Goal: Task Accomplishment & Management: Manage account settings

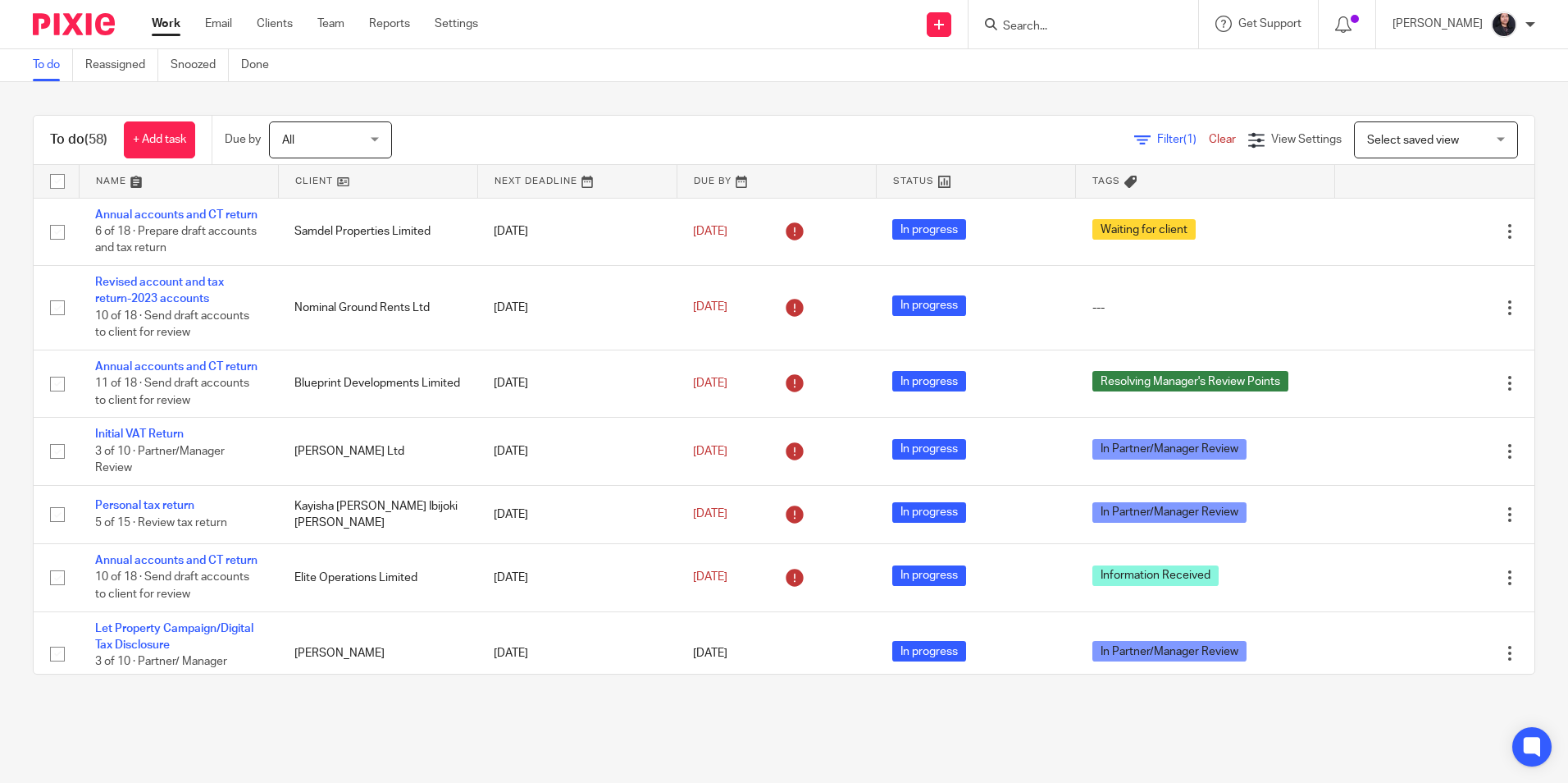
click at [1098, 23] on input "Search" at bounding box center [1076, 26] width 148 height 15
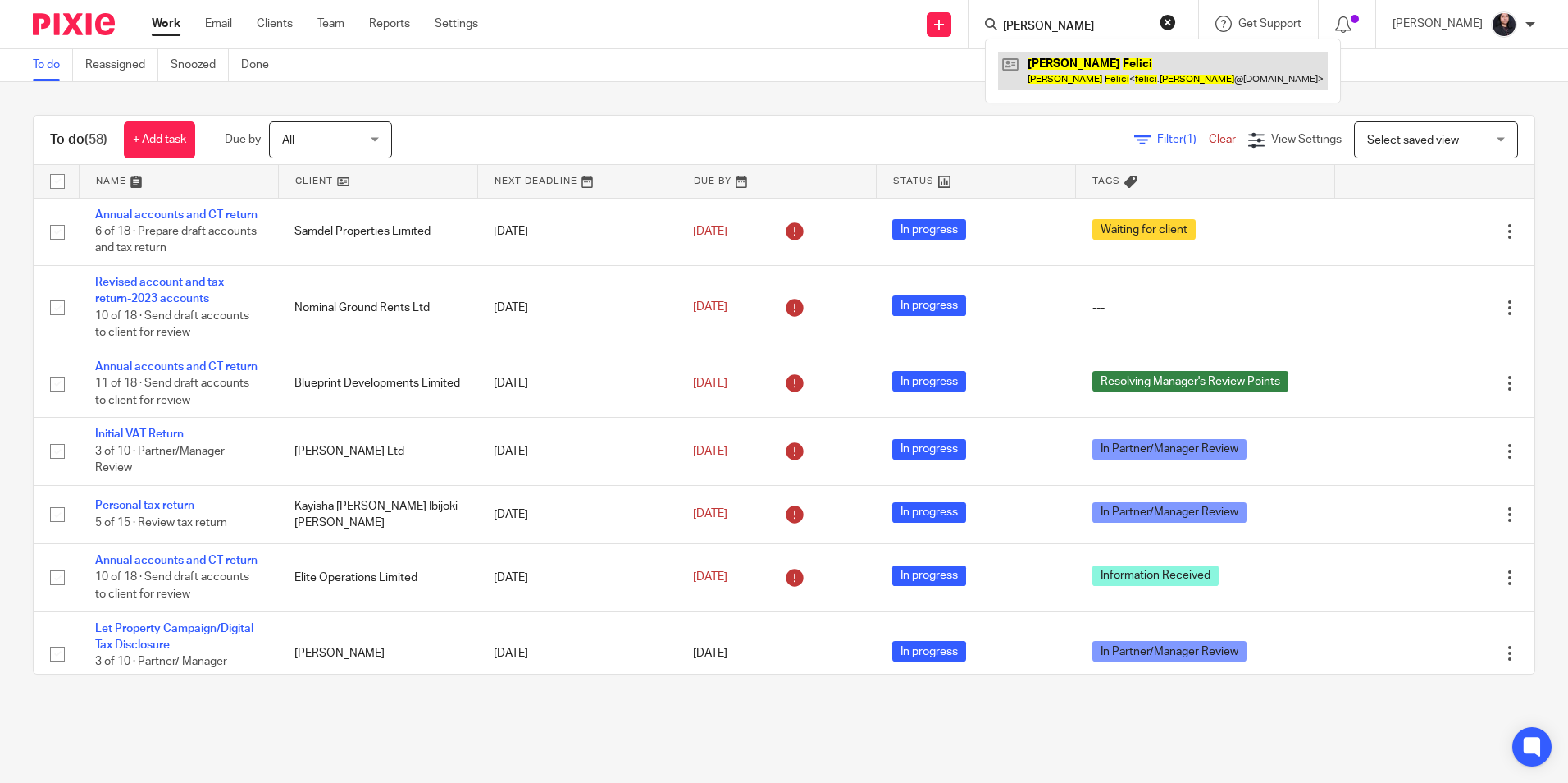
type input "erika felici"
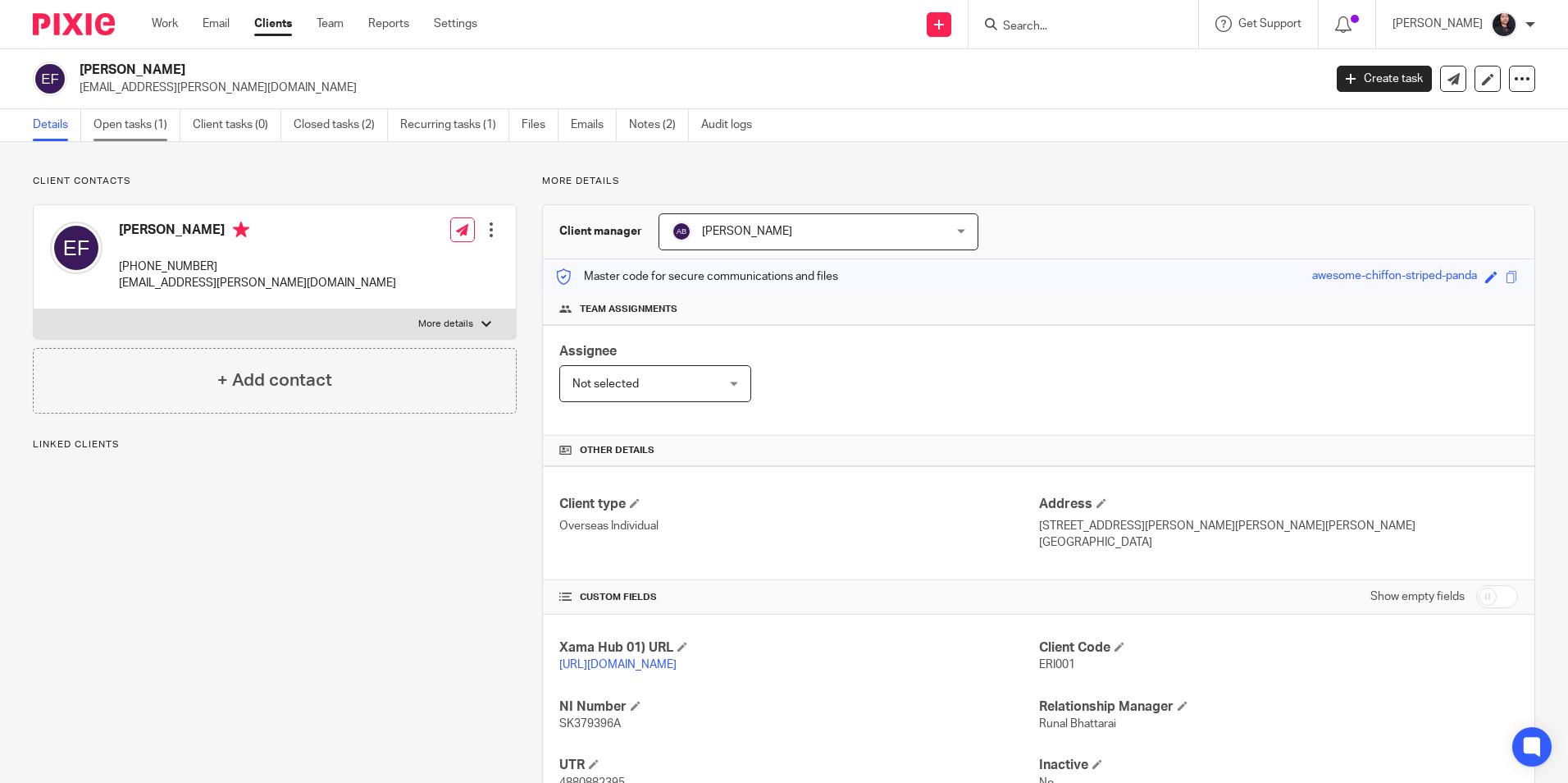
click at [136, 126] on link "Open tasks (1)" at bounding box center [136, 125] width 87 height 32
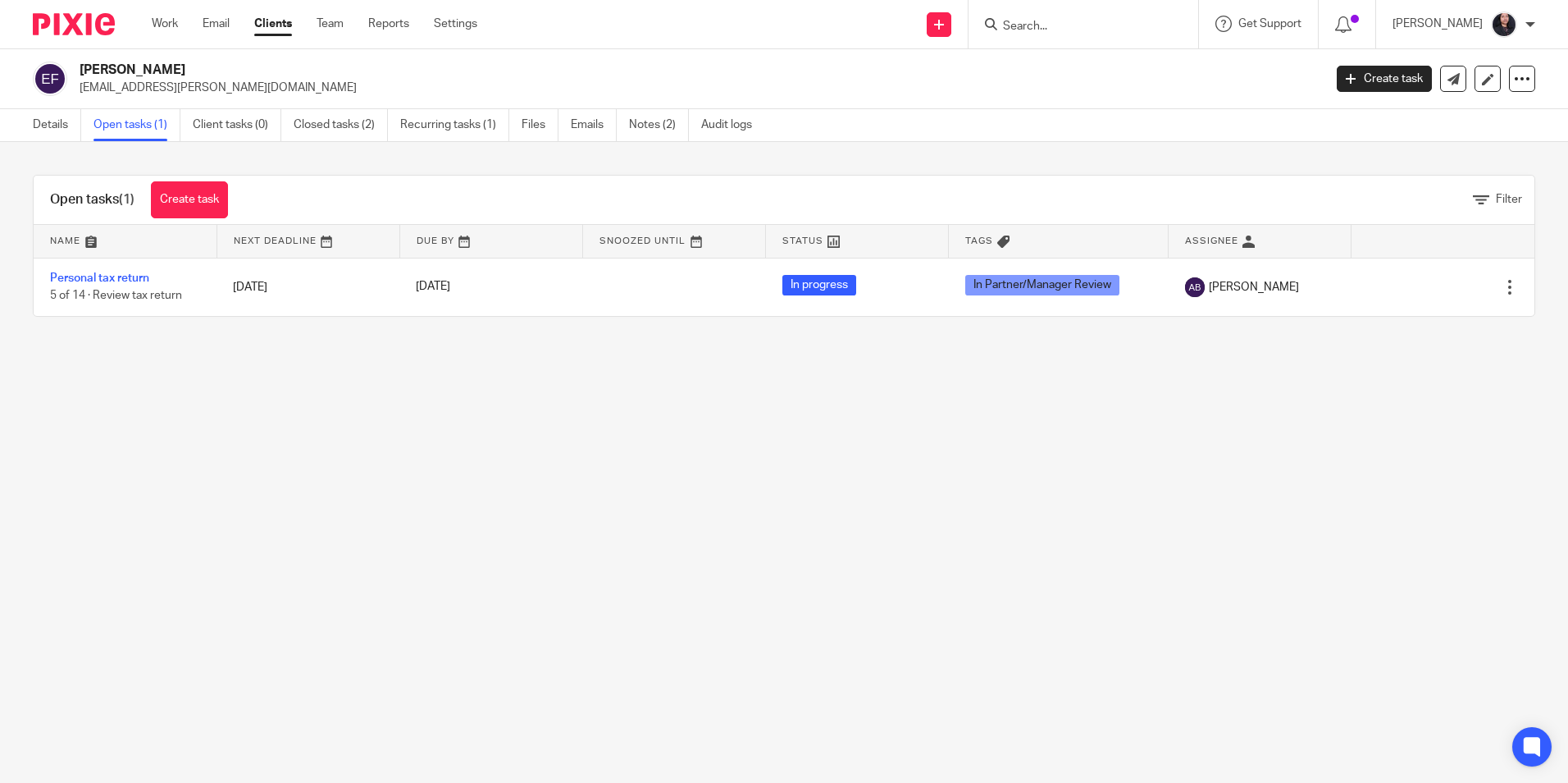
drag, startPoint x: 82, startPoint y: 65, endPoint x: 148, endPoint y: 71, distance: 66.3
click at [148, 71] on h2 "Erika Felici" at bounding box center [572, 70] width 986 height 18
drag, startPoint x: 148, startPoint y: 71, endPoint x: 133, endPoint y: 68, distance: 15.3
copy h2 "Erika Felici"
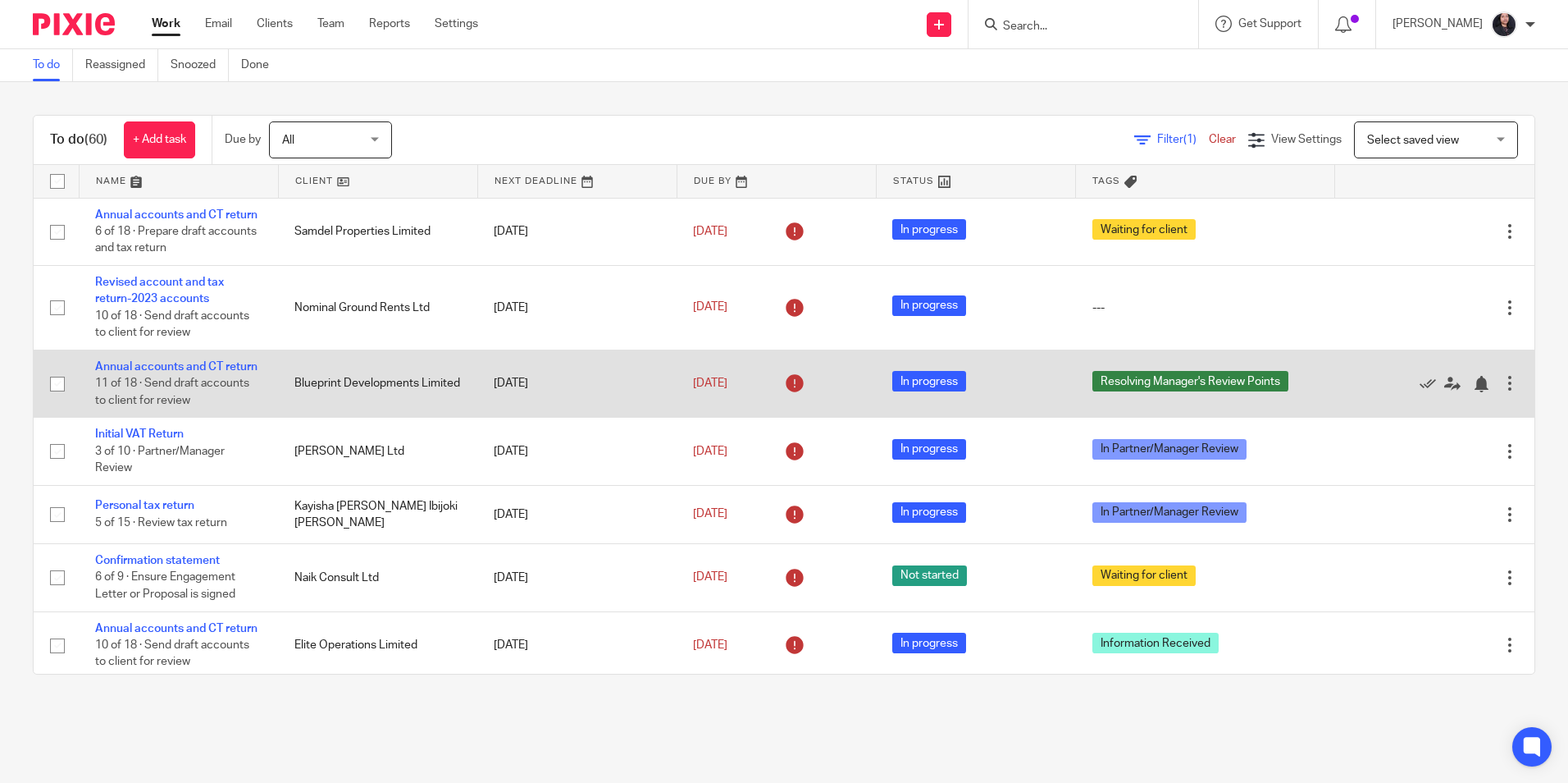
scroll to position [82, 0]
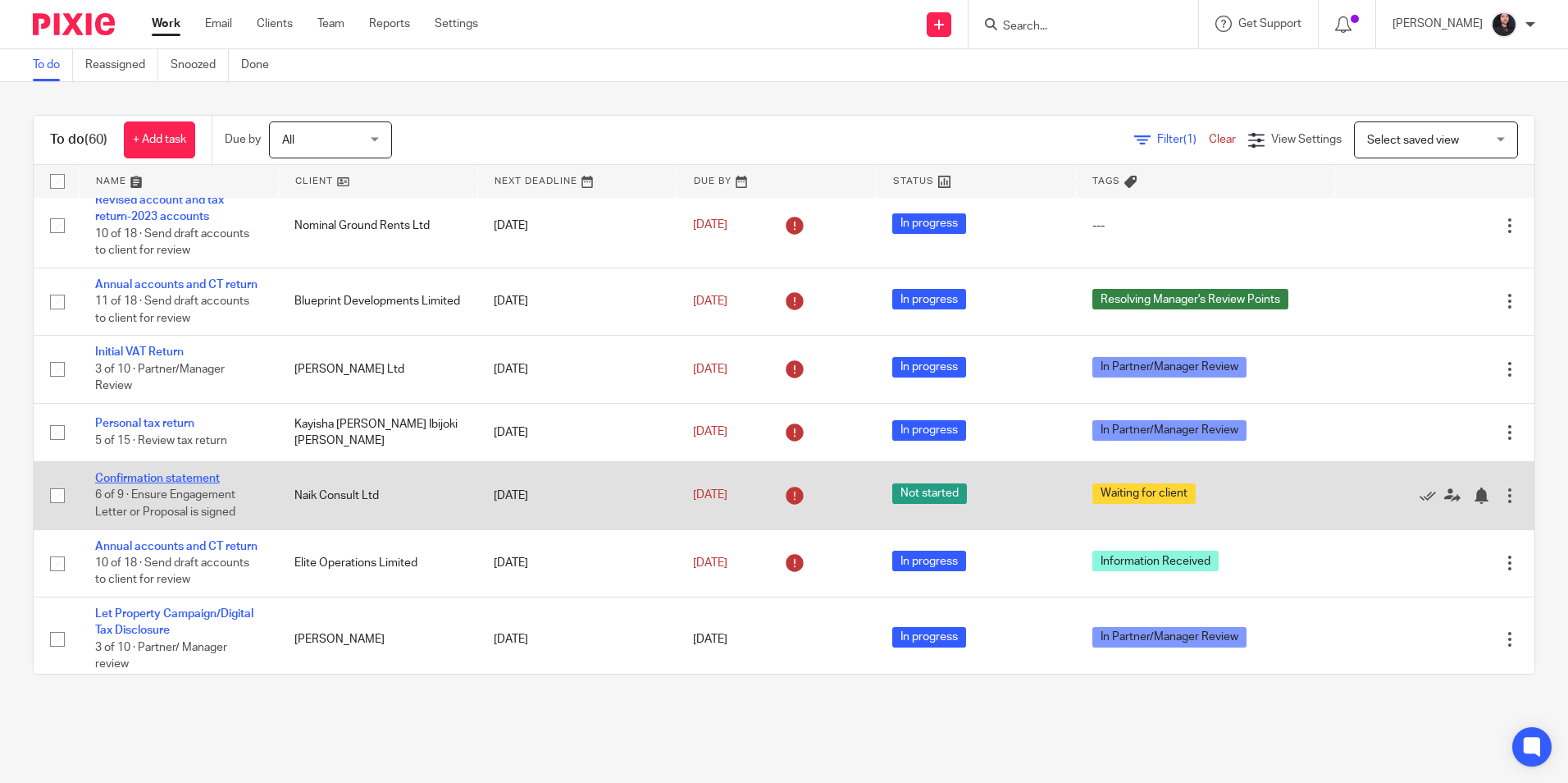
click at [156, 484] on link "Confirmation statement" at bounding box center [158, 478] width 125 height 12
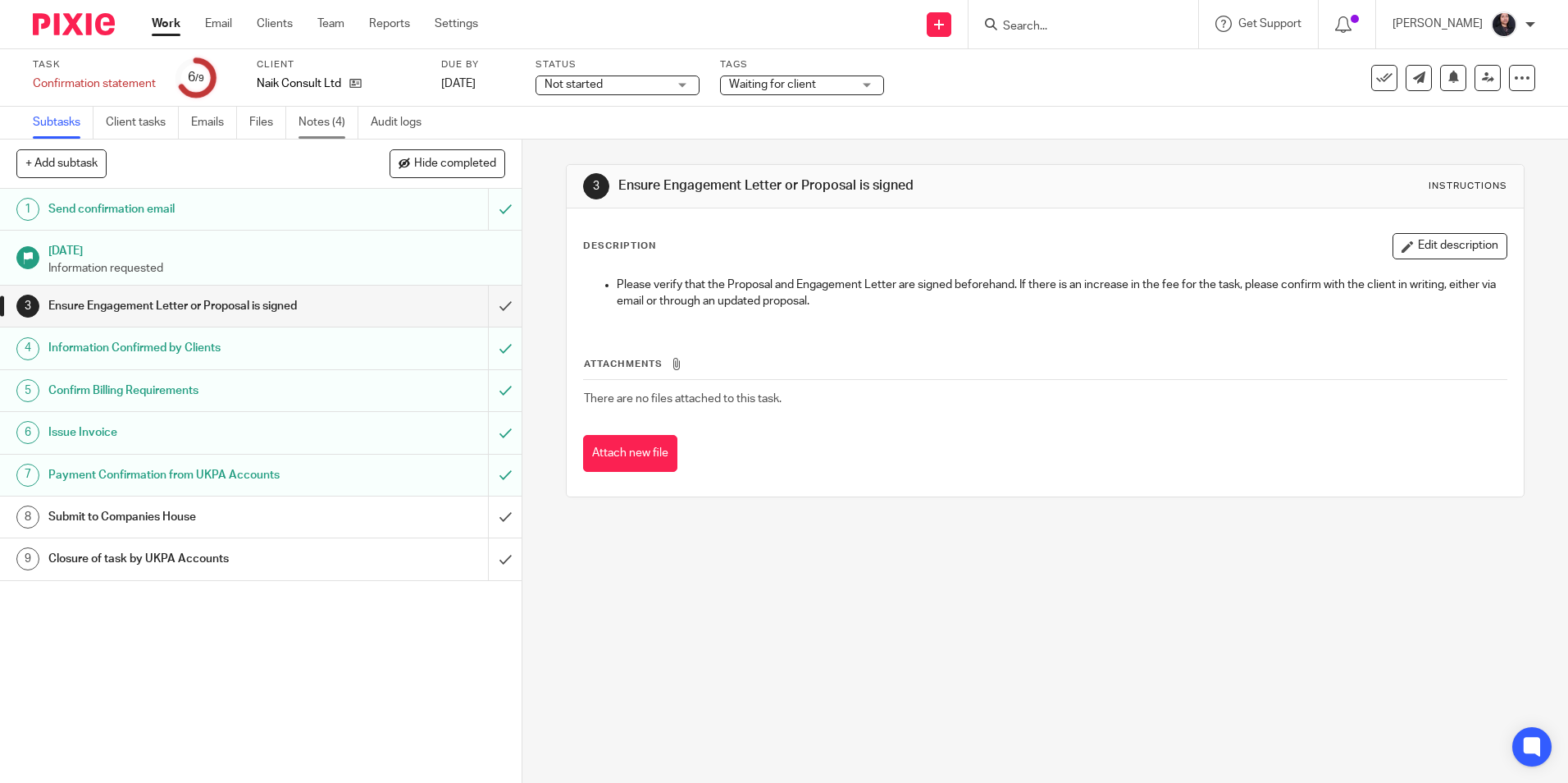
click at [301, 126] on link "Notes (4)" at bounding box center [329, 123] width 60 height 32
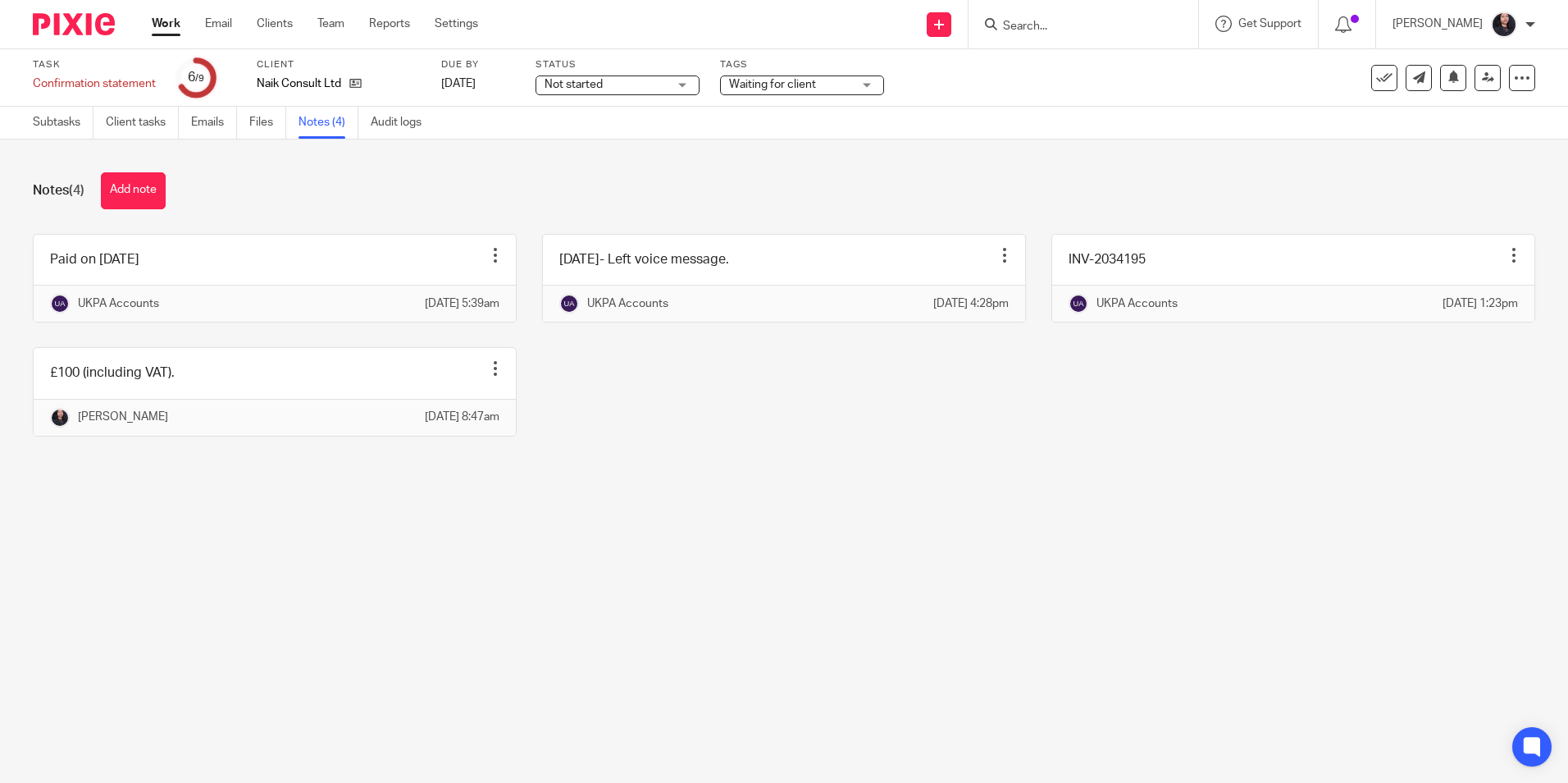
click at [1049, 19] on form at bounding box center [1089, 23] width 175 height 20
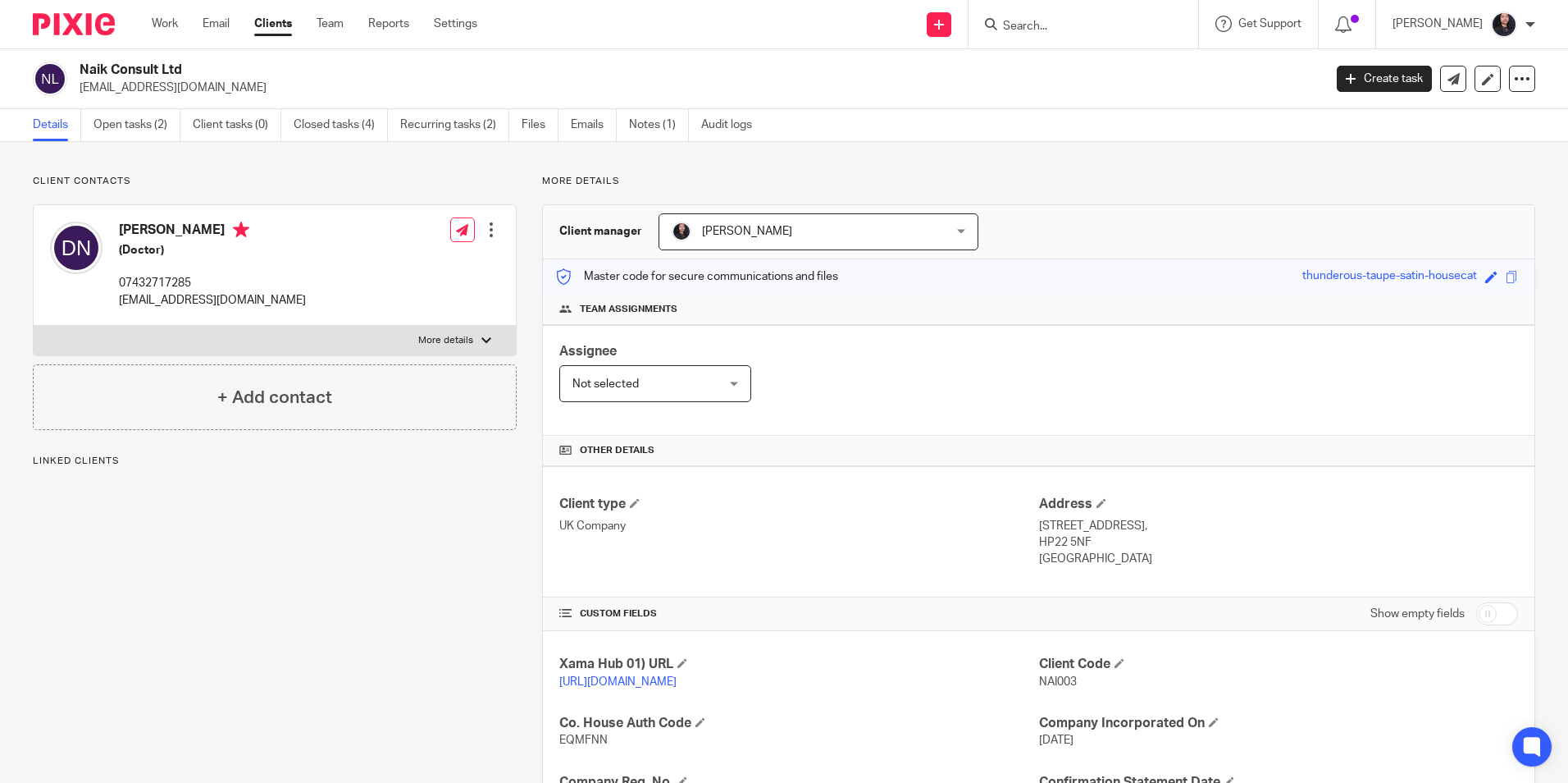
scroll to position [277, 0]
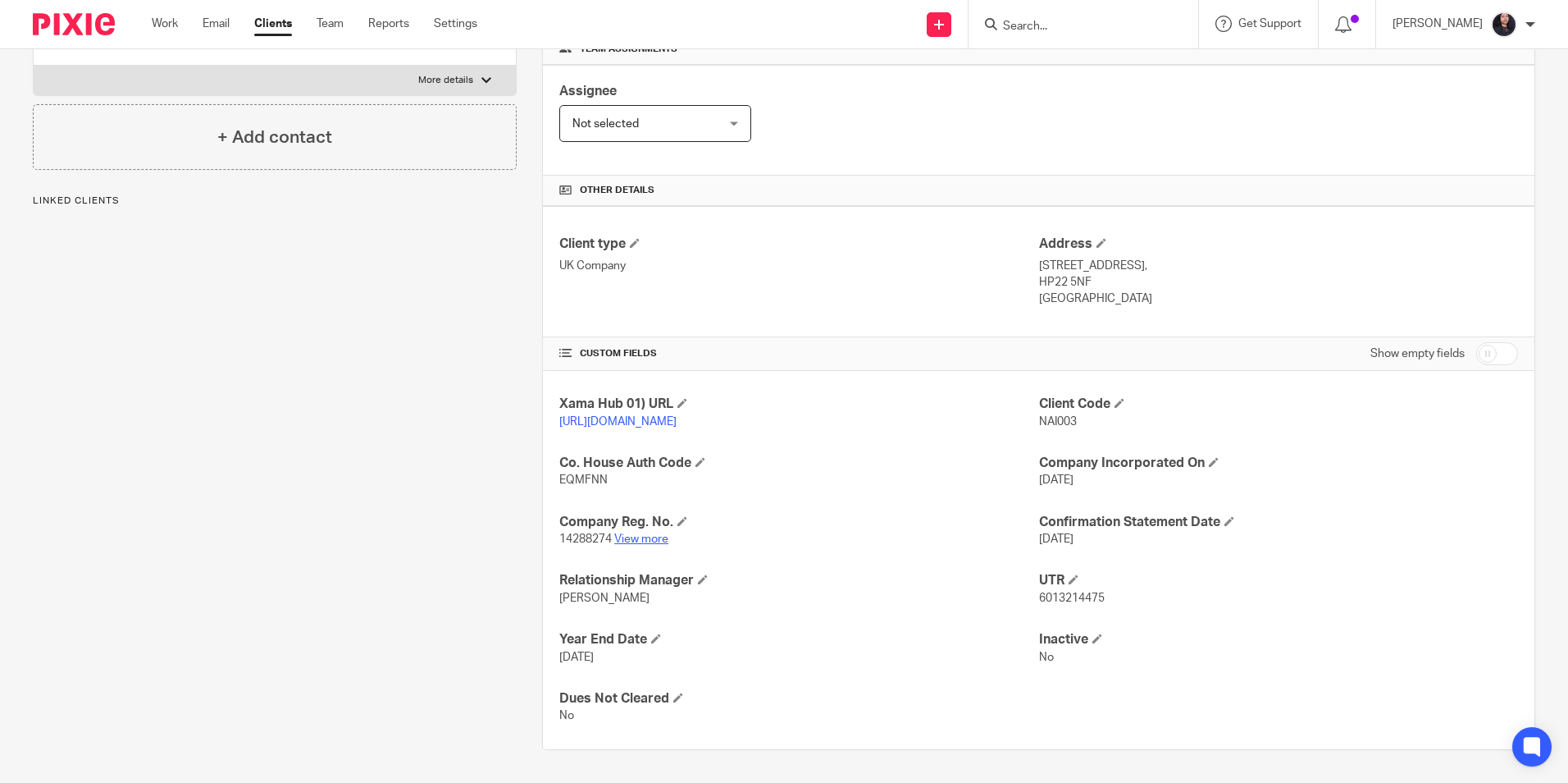
click at [653, 543] on link "View more" at bounding box center [641, 540] width 55 height 12
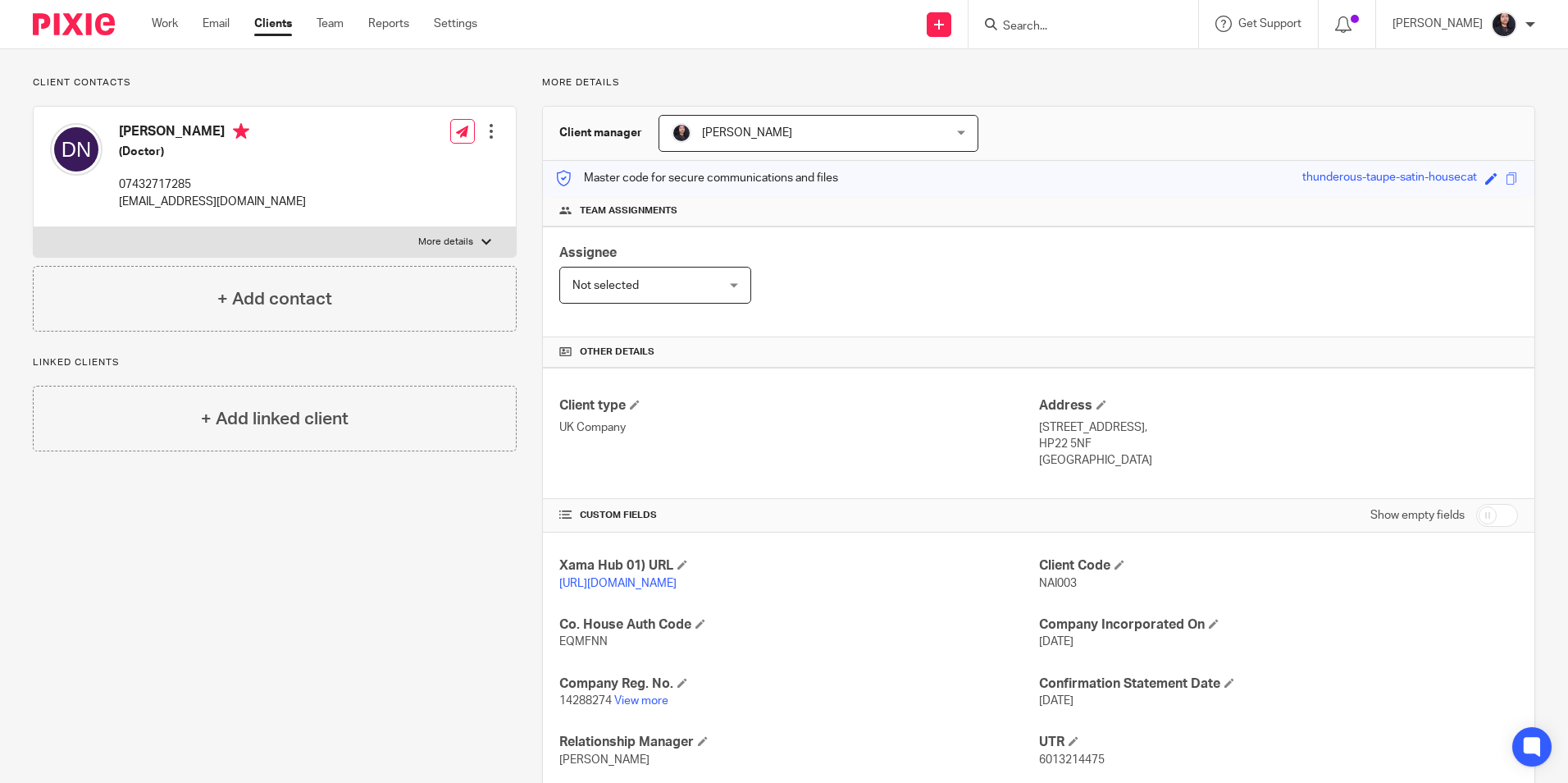
scroll to position [0, 0]
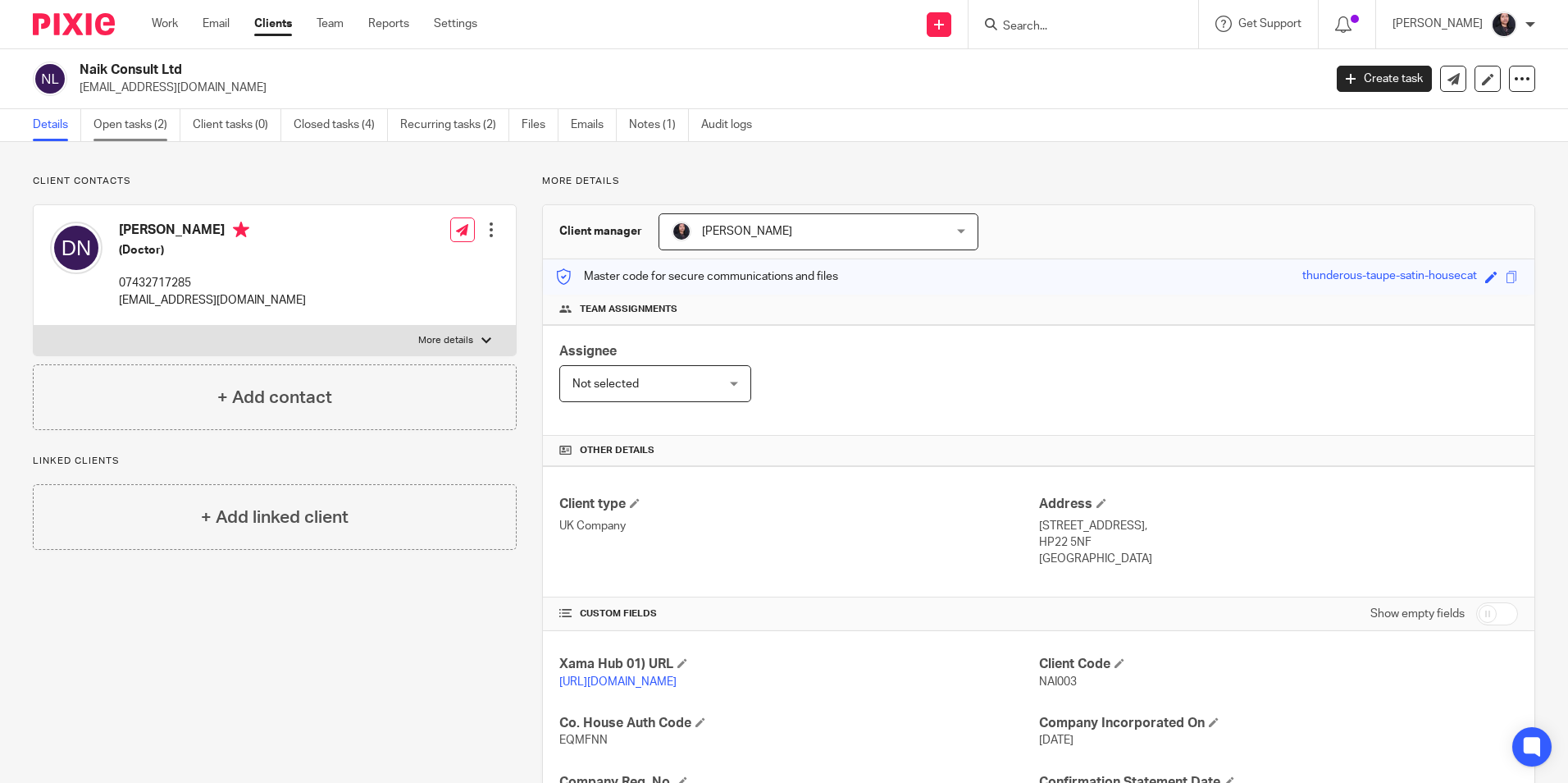
click at [128, 129] on link "Open tasks (2)" at bounding box center [136, 125] width 87 height 32
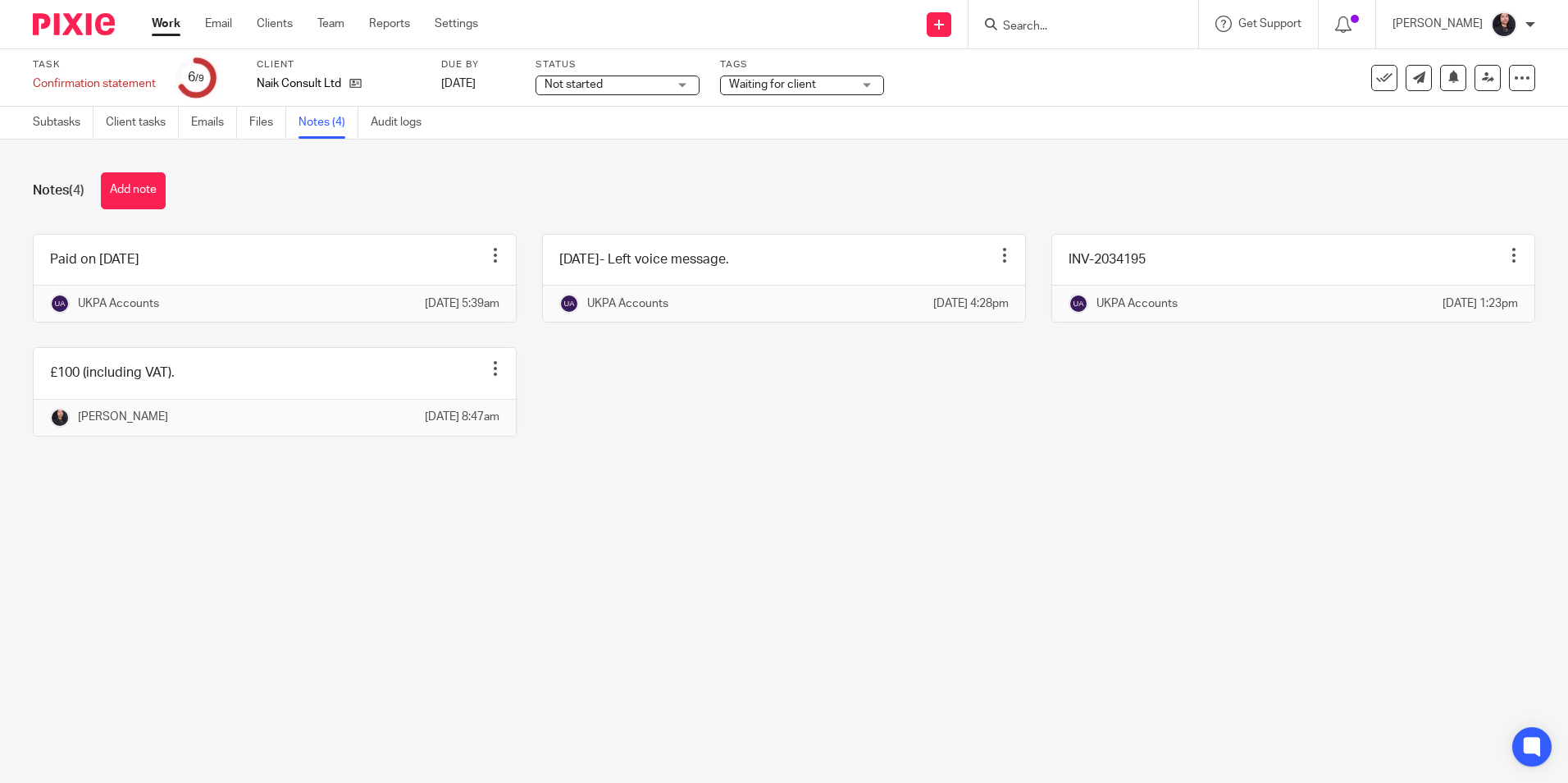
click at [1021, 23] on input "Search" at bounding box center [1076, 26] width 148 height 15
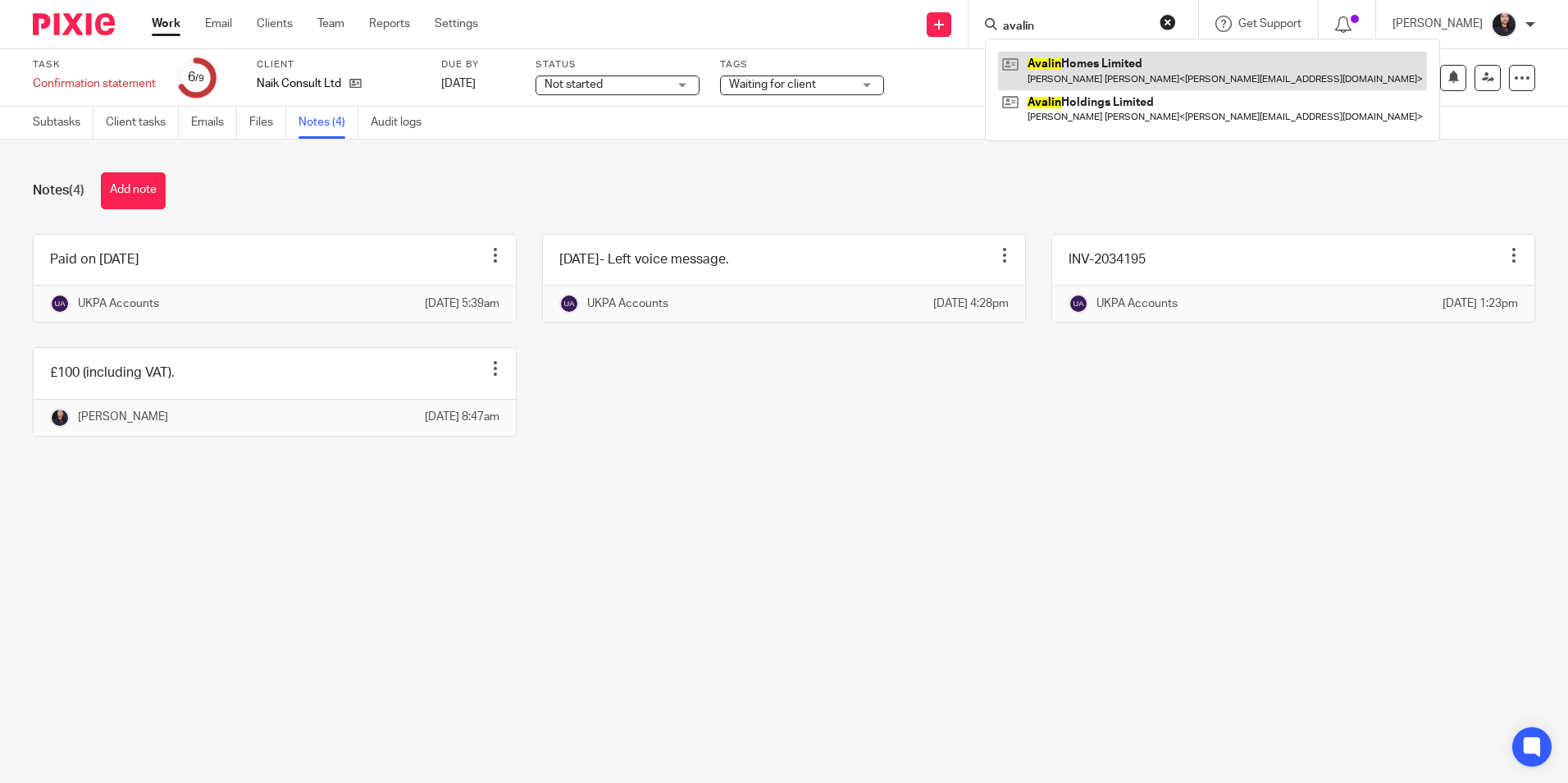
type input "avalin"
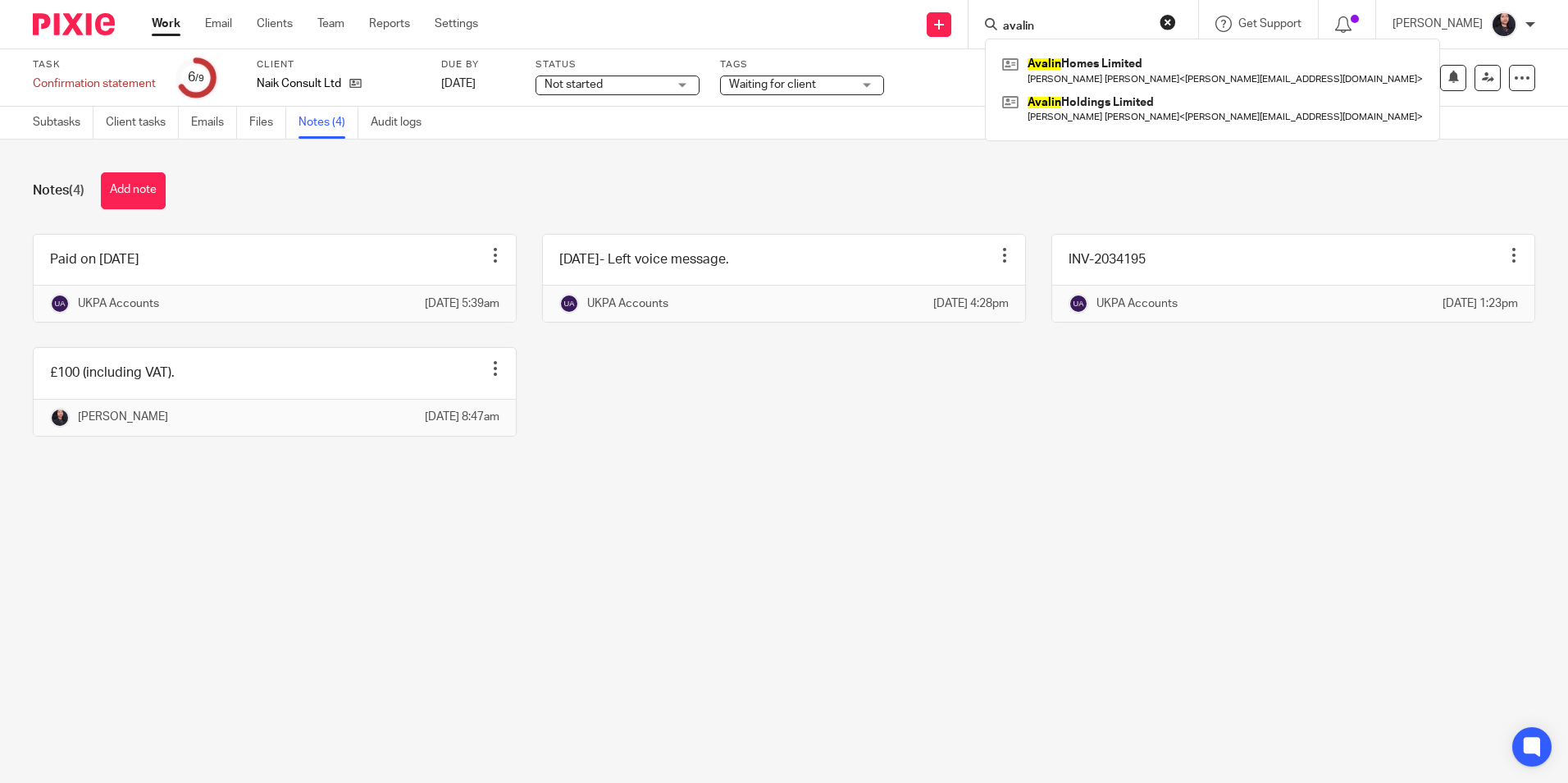
click at [62, 20] on img at bounding box center [74, 23] width 82 height 22
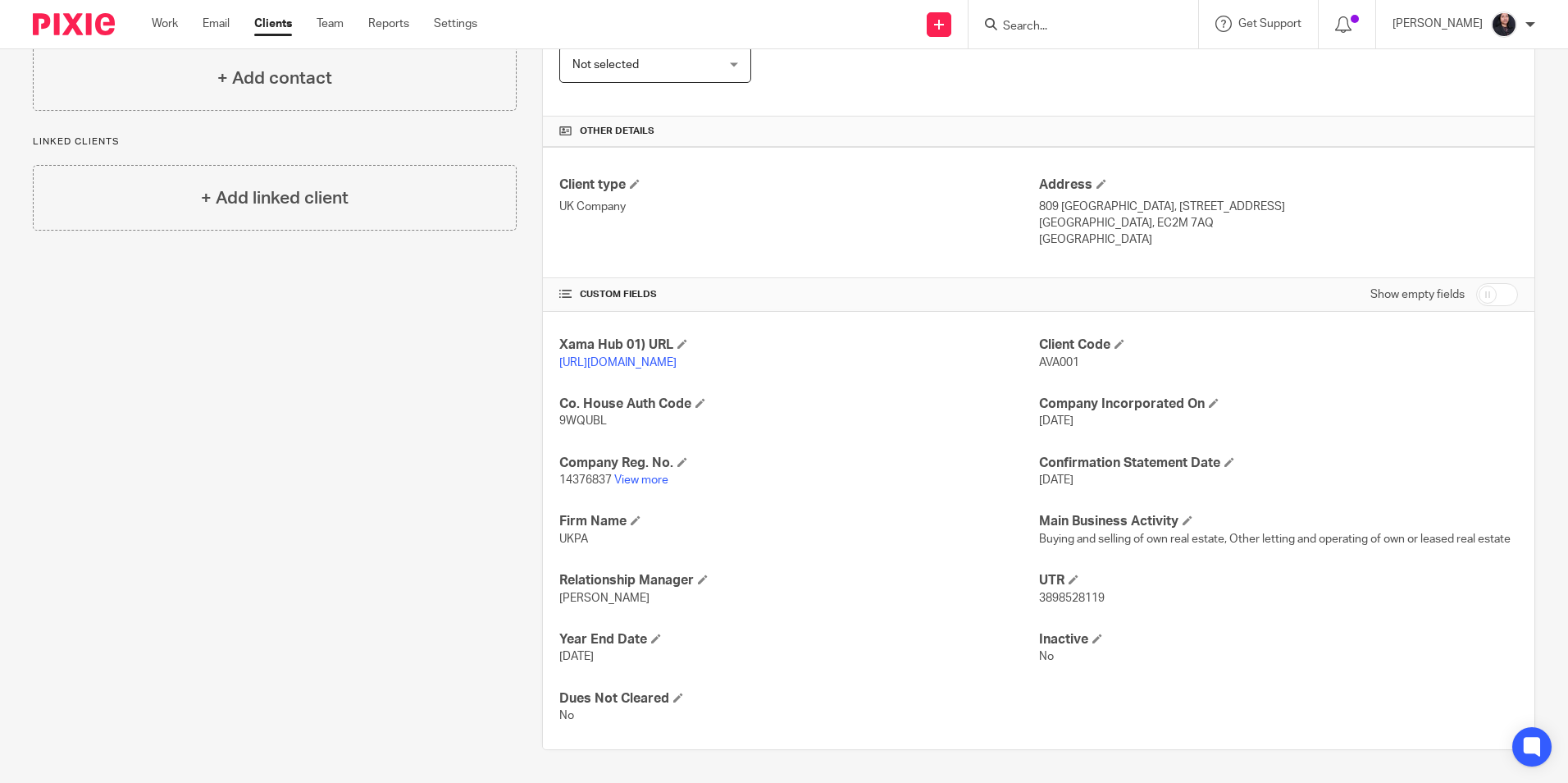
scroll to position [336, 0]
click at [640, 483] on link "View more" at bounding box center [641, 480] width 55 height 12
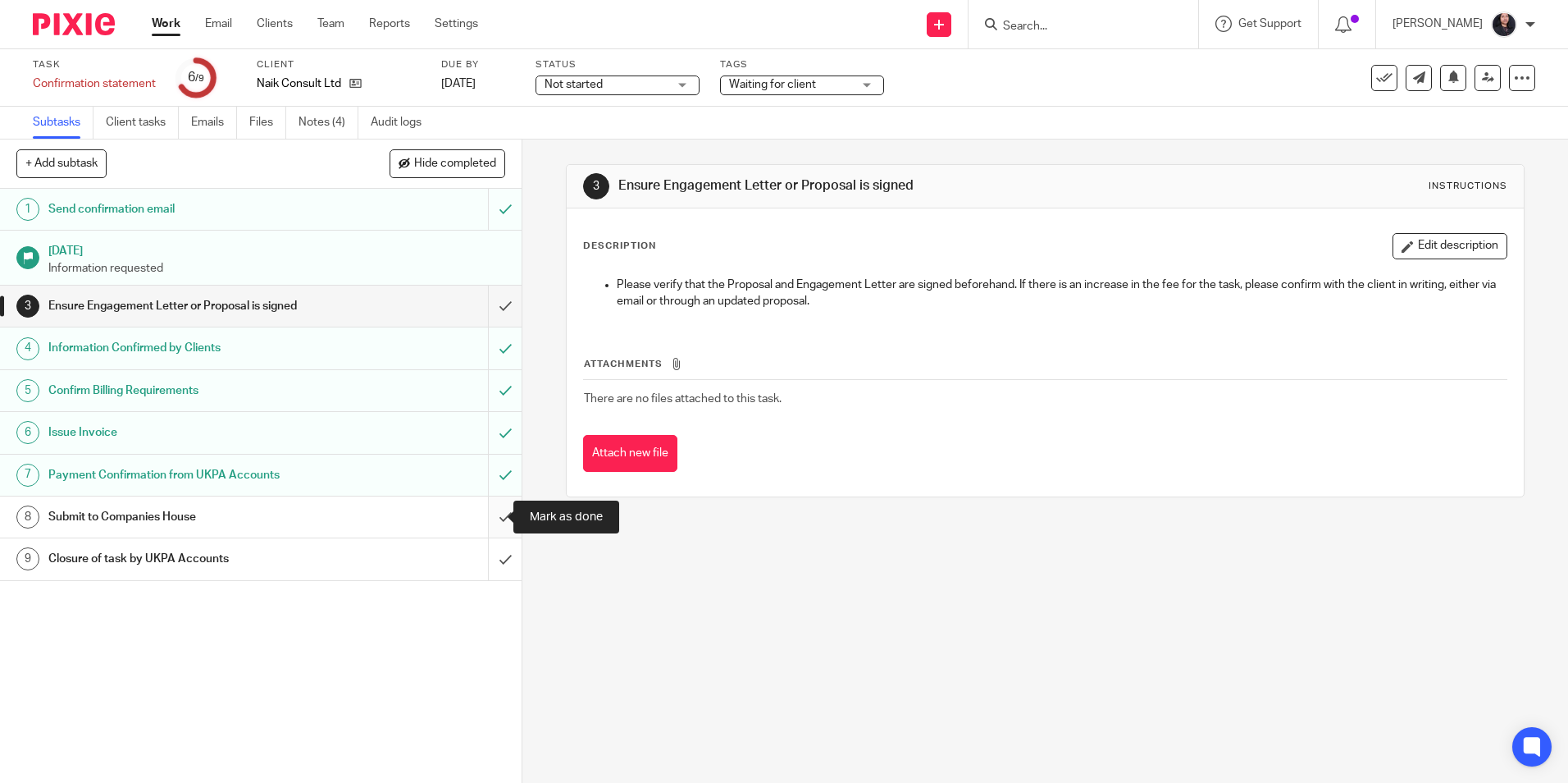
click at [485, 517] on input "submit" at bounding box center [261, 517] width 522 height 41
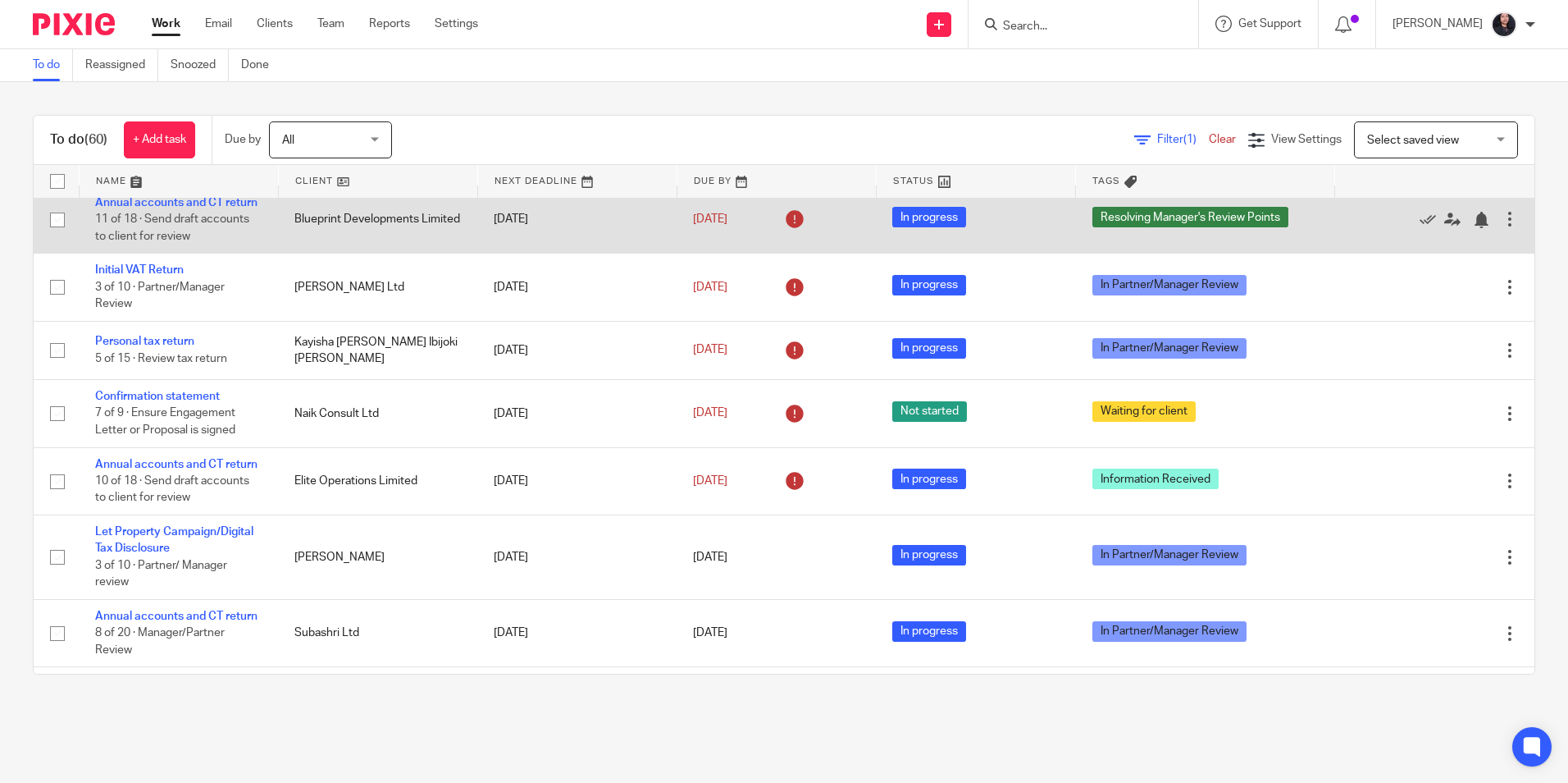
scroll to position [246, 0]
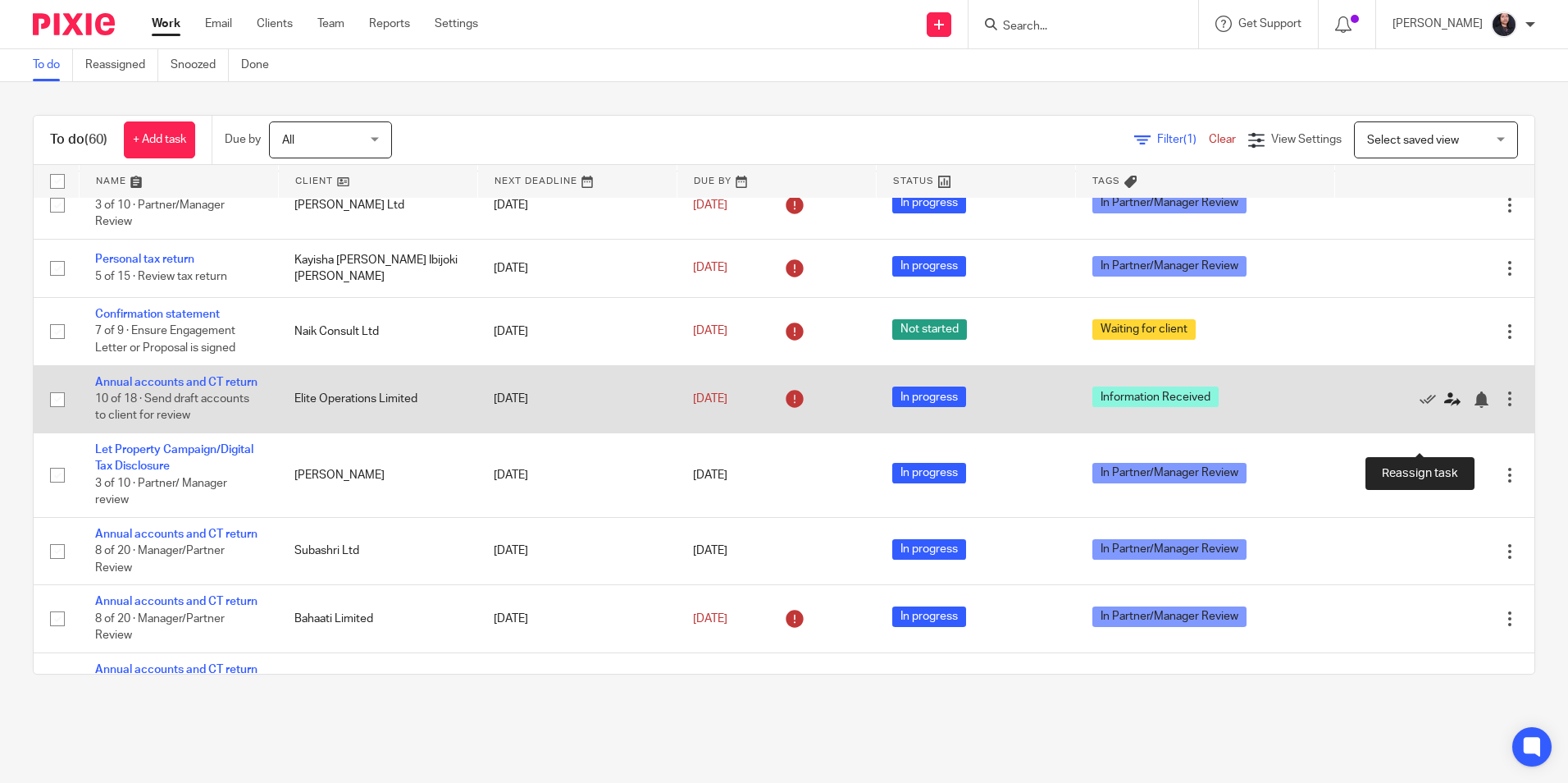
click at [1444, 408] on icon at bounding box center [1452, 399] width 17 height 17
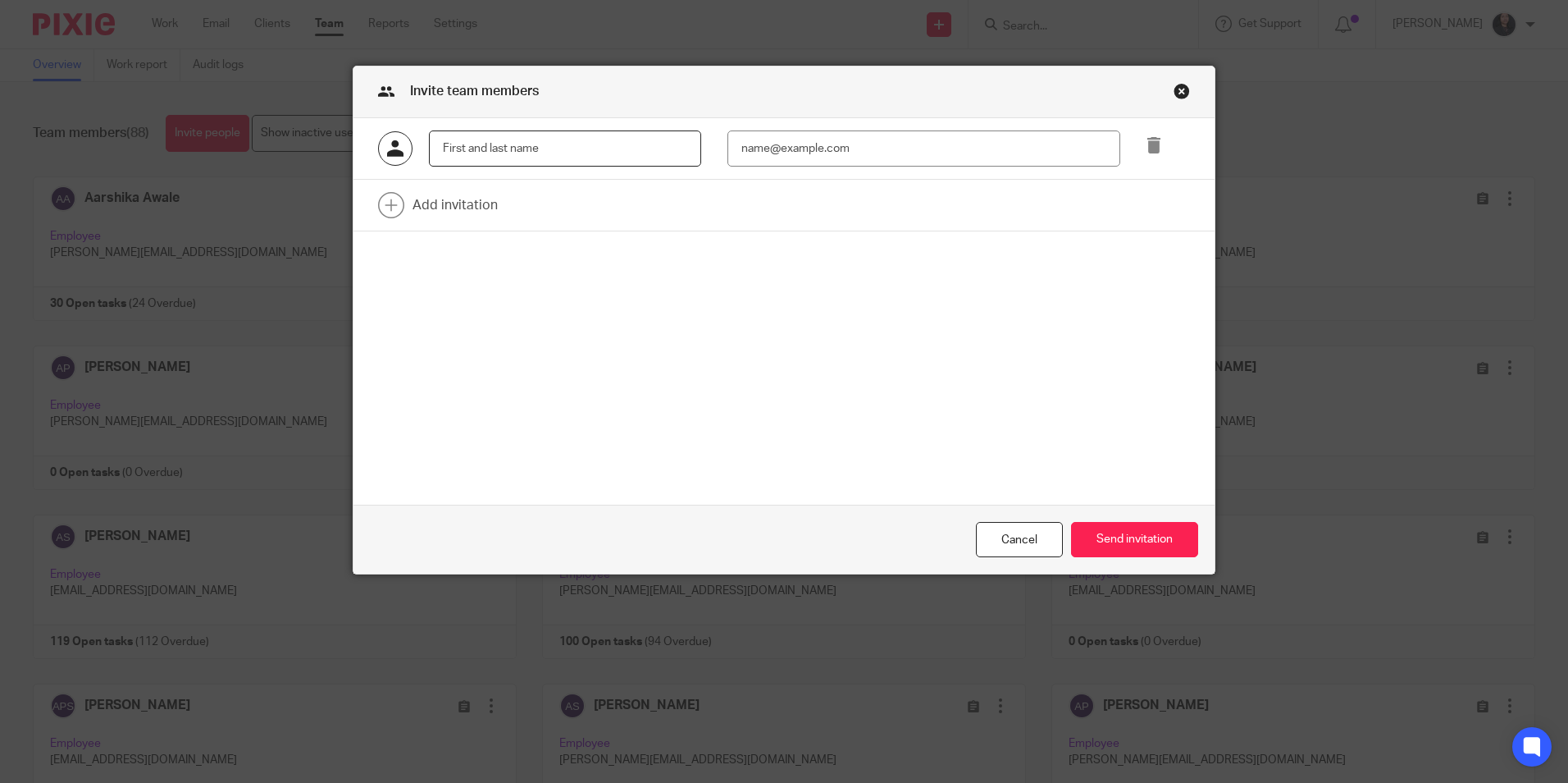
click at [482, 153] on input "text" at bounding box center [565, 149] width 273 height 37
paste input "Isha Dhungana | UKPA"
drag, startPoint x: 517, startPoint y: 145, endPoint x: 566, endPoint y: 148, distance: 49.1
click at [566, 148] on input "Isha Dhungana | UKPA" at bounding box center [565, 149] width 273 height 37
type input "[PERSON_NAME]"
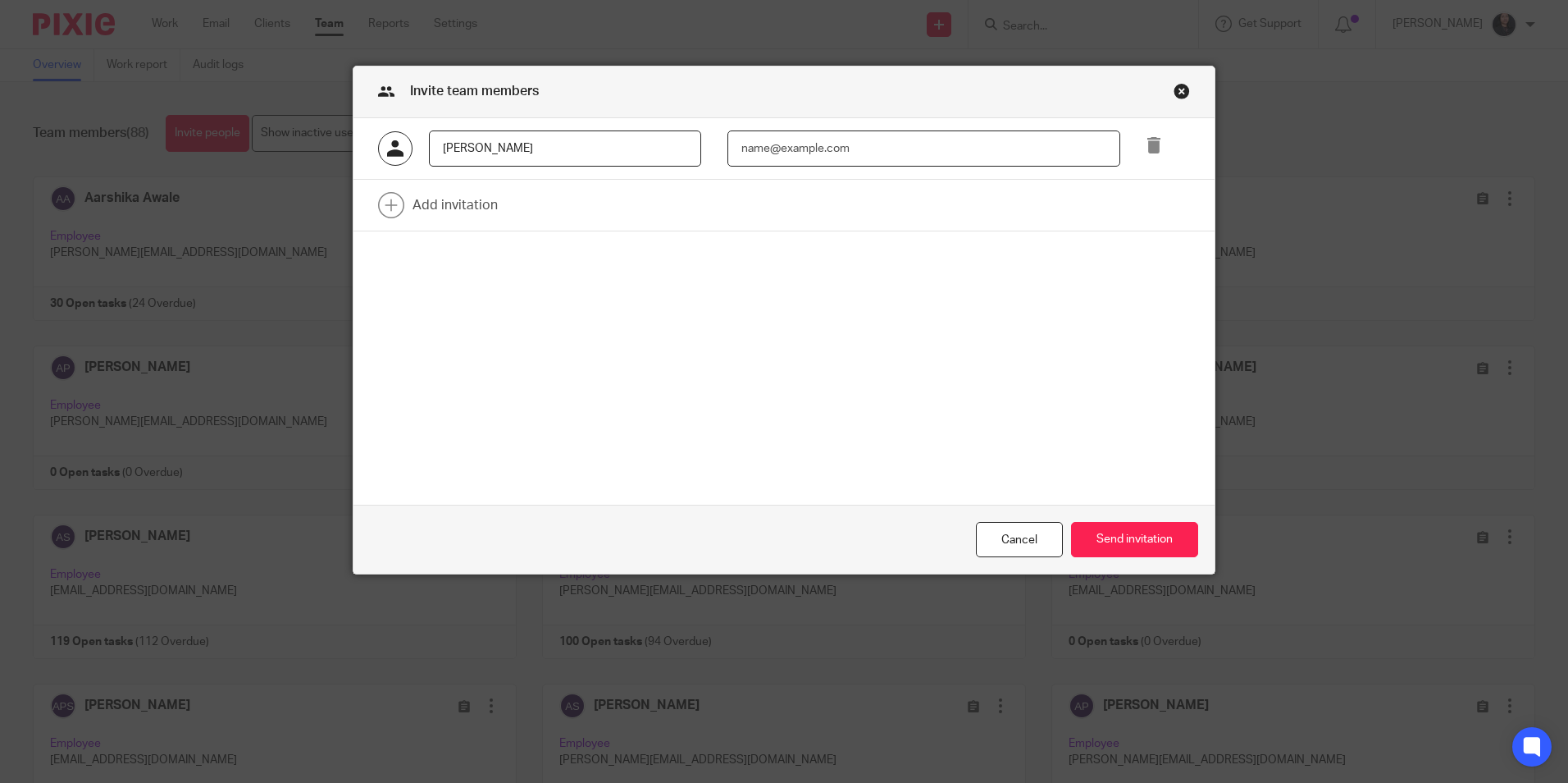
click at [765, 143] on input "email" at bounding box center [925, 149] width 393 height 37
paste input "isha@ukpa.co.uk"
type input "isha@ukpa.co.uk"
click at [1096, 545] on button "Send invitation" at bounding box center [1135, 540] width 128 height 35
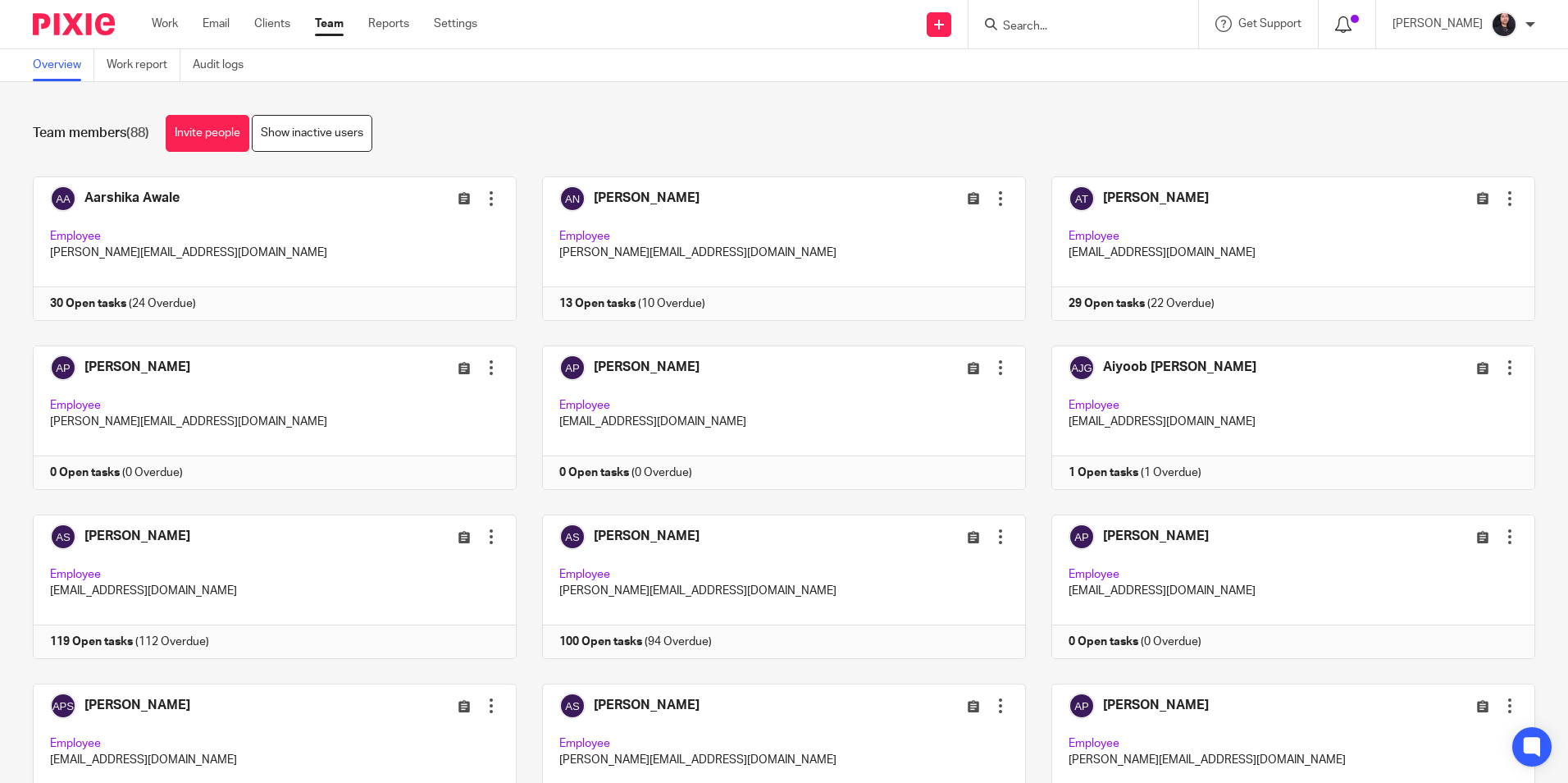
click at [1343, 24] on icon at bounding box center [1343, 24] width 17 height 17
click at [1338, 22] on icon at bounding box center [1343, 24] width 17 height 17
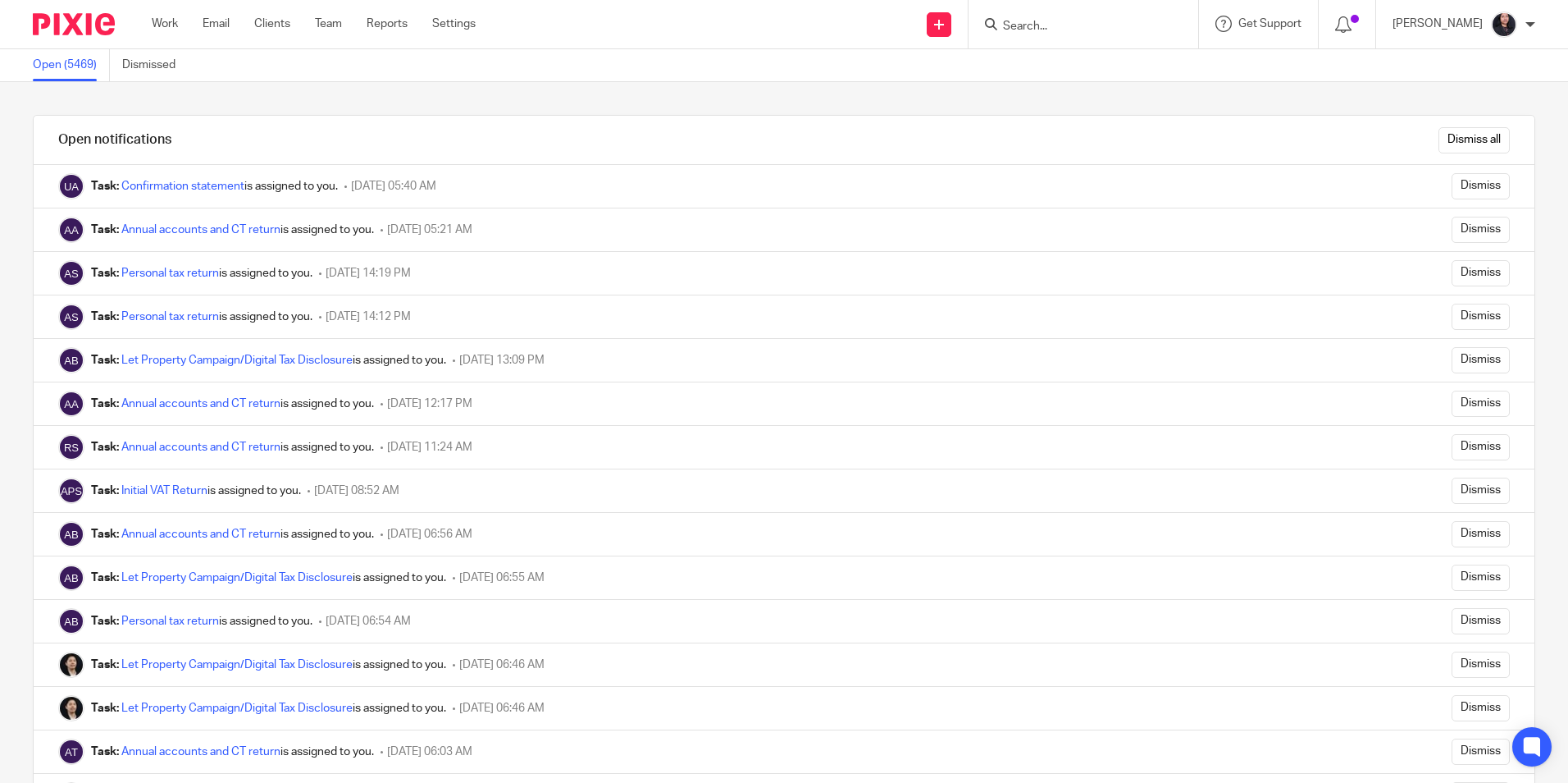
click at [1019, 29] on input "Search" at bounding box center [1076, 26] width 148 height 15
paste input "Opes Empire Limited"
type input "Opes Empire Limited"
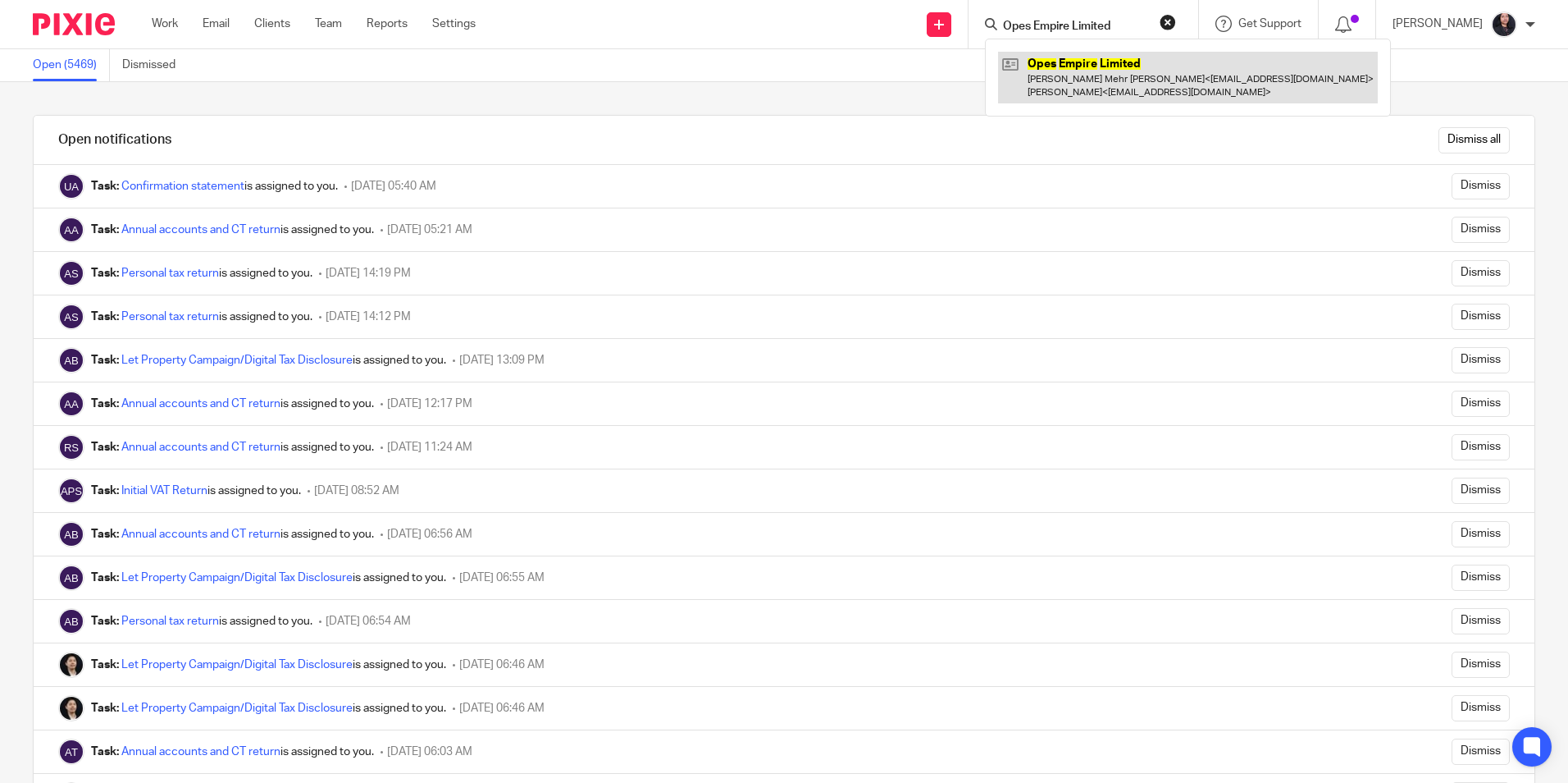
click at [1077, 74] on link at bounding box center [1188, 77] width 380 height 51
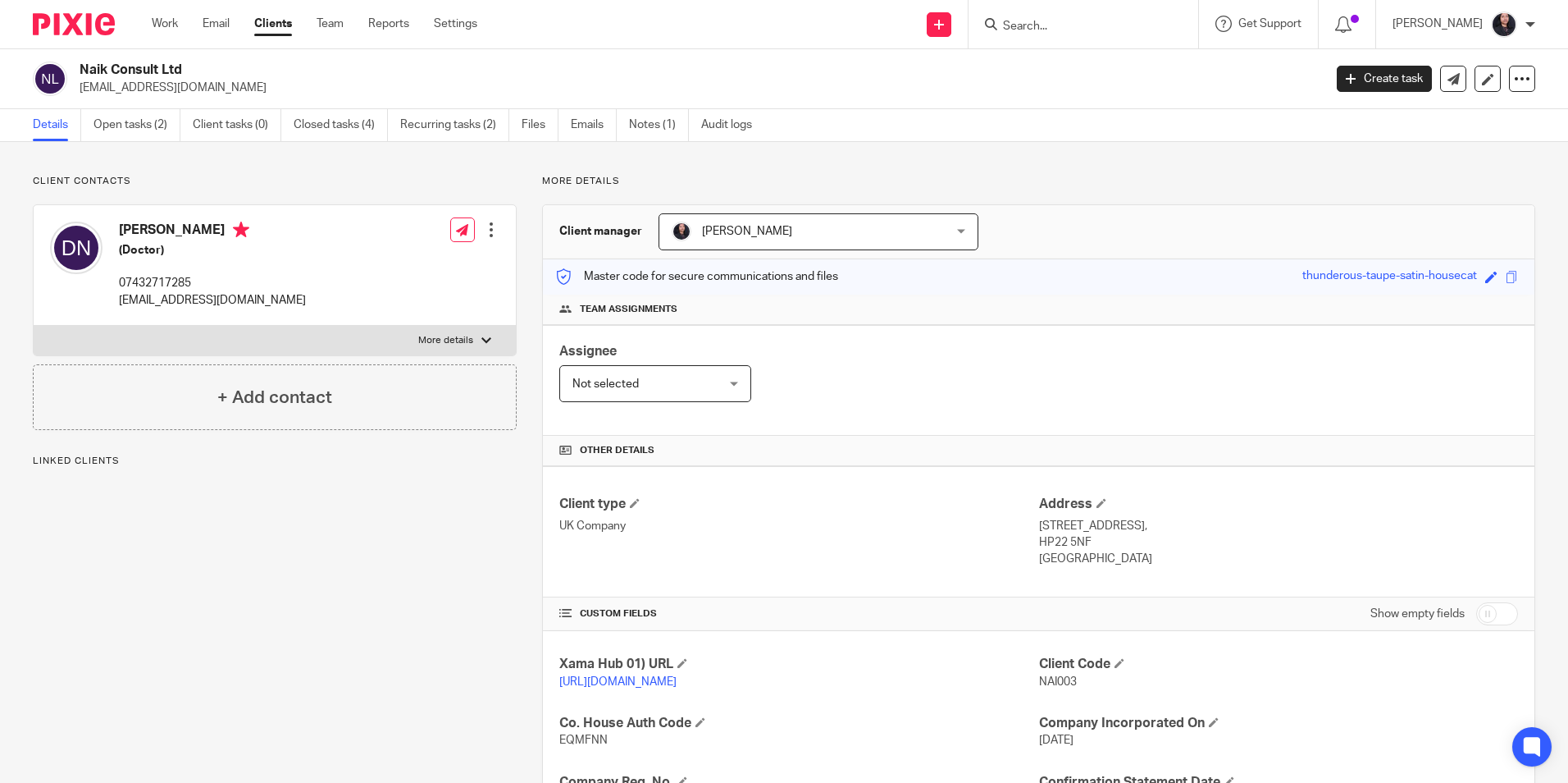
scroll to position [277, 0]
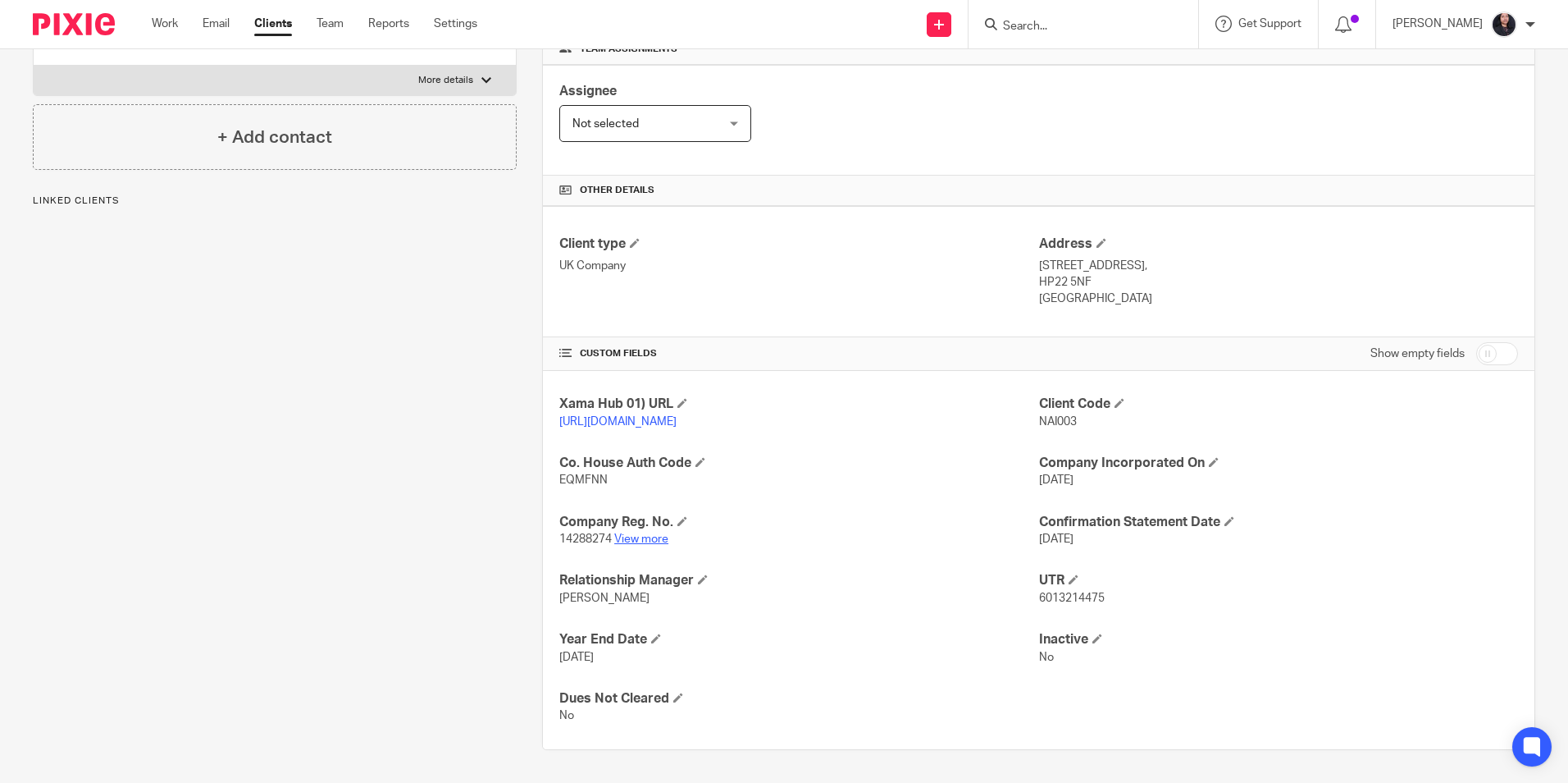
click at [654, 540] on link "View more" at bounding box center [641, 540] width 55 height 12
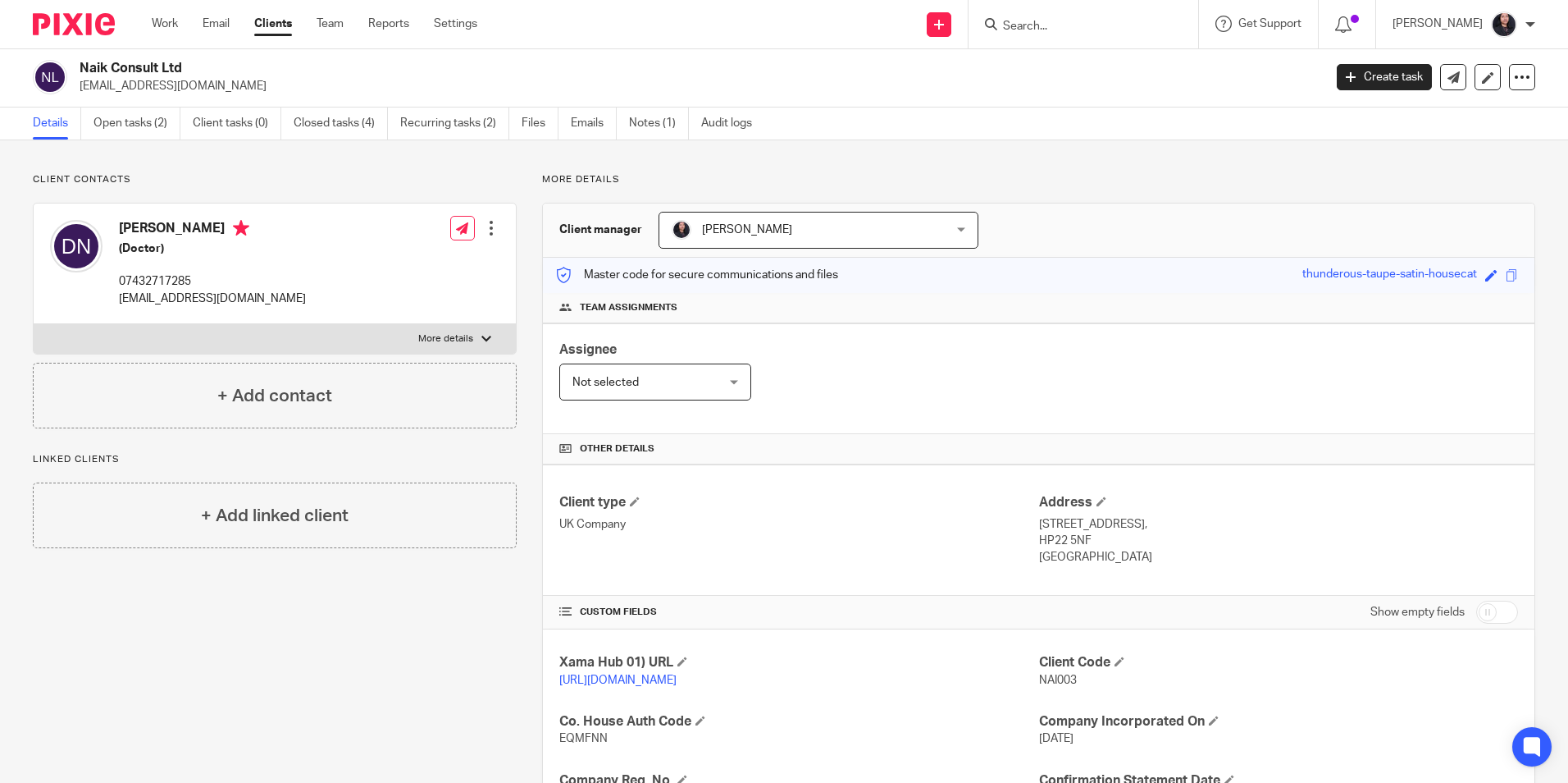
scroll to position [0, 0]
click at [135, 125] on link "Open tasks (2)" at bounding box center [136, 125] width 87 height 32
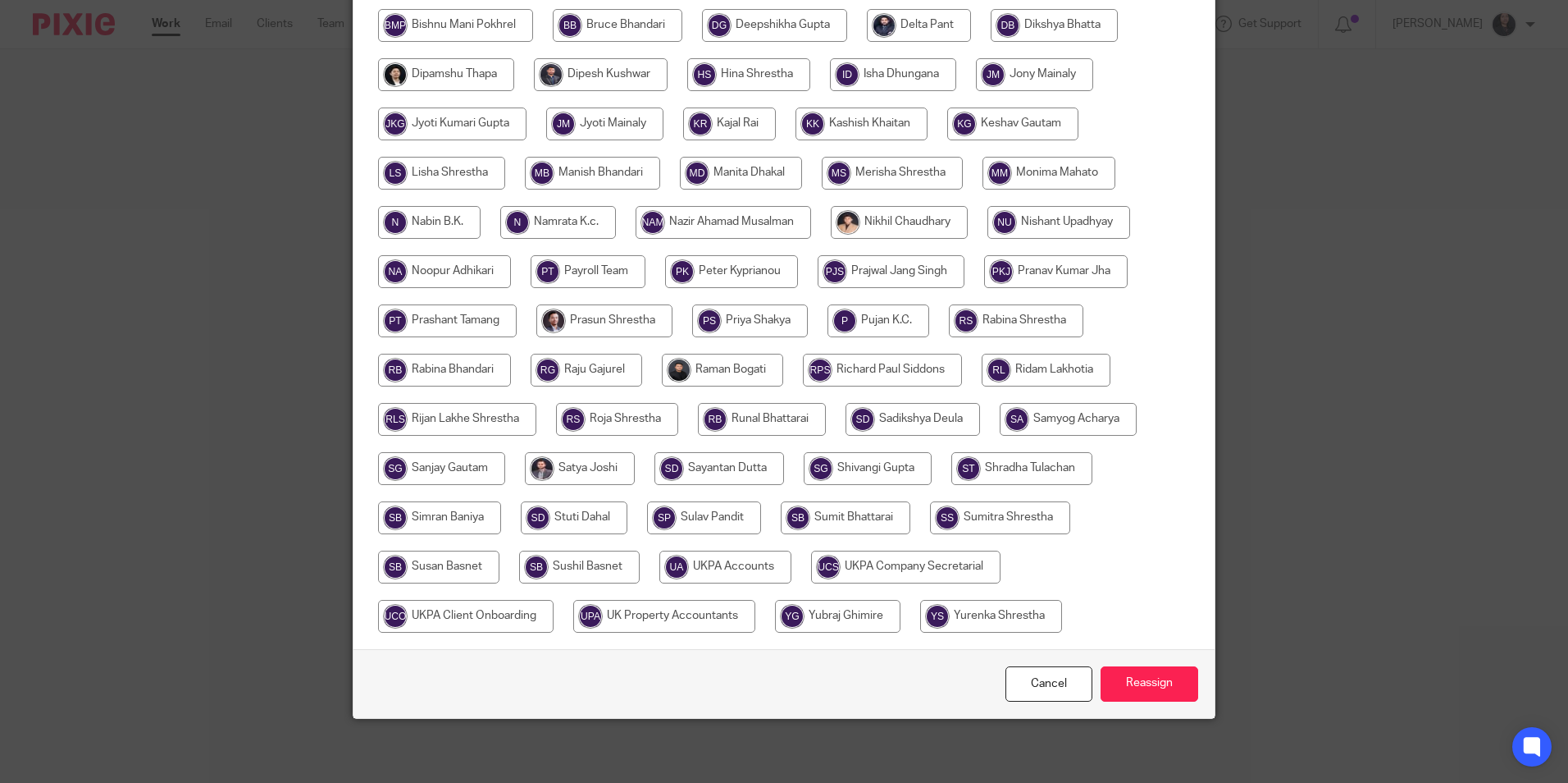
scroll to position [488, 0]
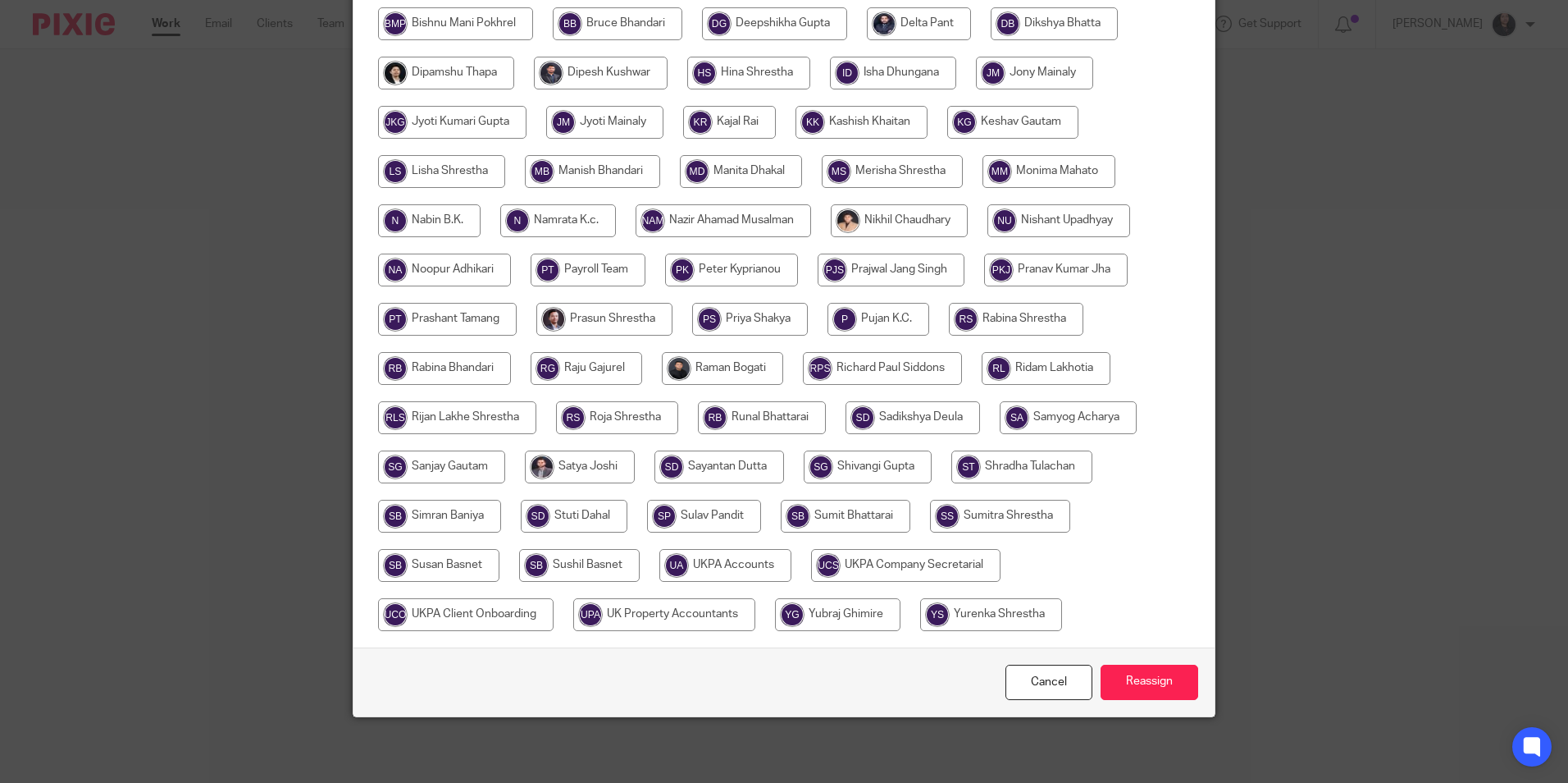
click at [579, 151] on div at bounding box center [784, 205] width 812 height 886
click at [583, 169] on input "radio" at bounding box center [592, 171] width 135 height 33
radio input "true"
click at [1108, 676] on input "Reassign" at bounding box center [1149, 683] width 97 height 35
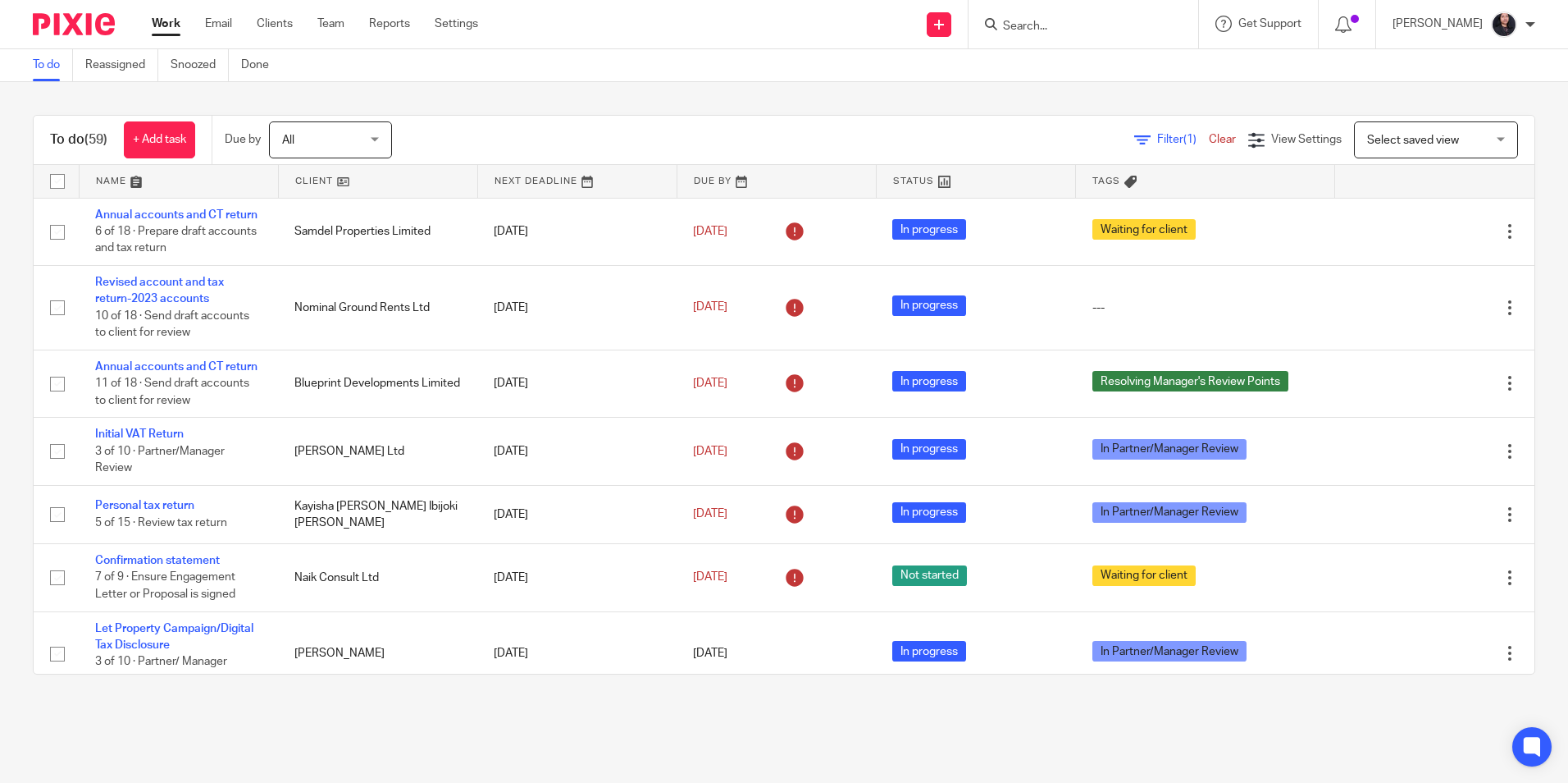
click at [691, 85] on div "To do (59) + Add task Due by All All [DATE] [DATE] This week Next week This mon…" at bounding box center [784, 394] width 1568 height 625
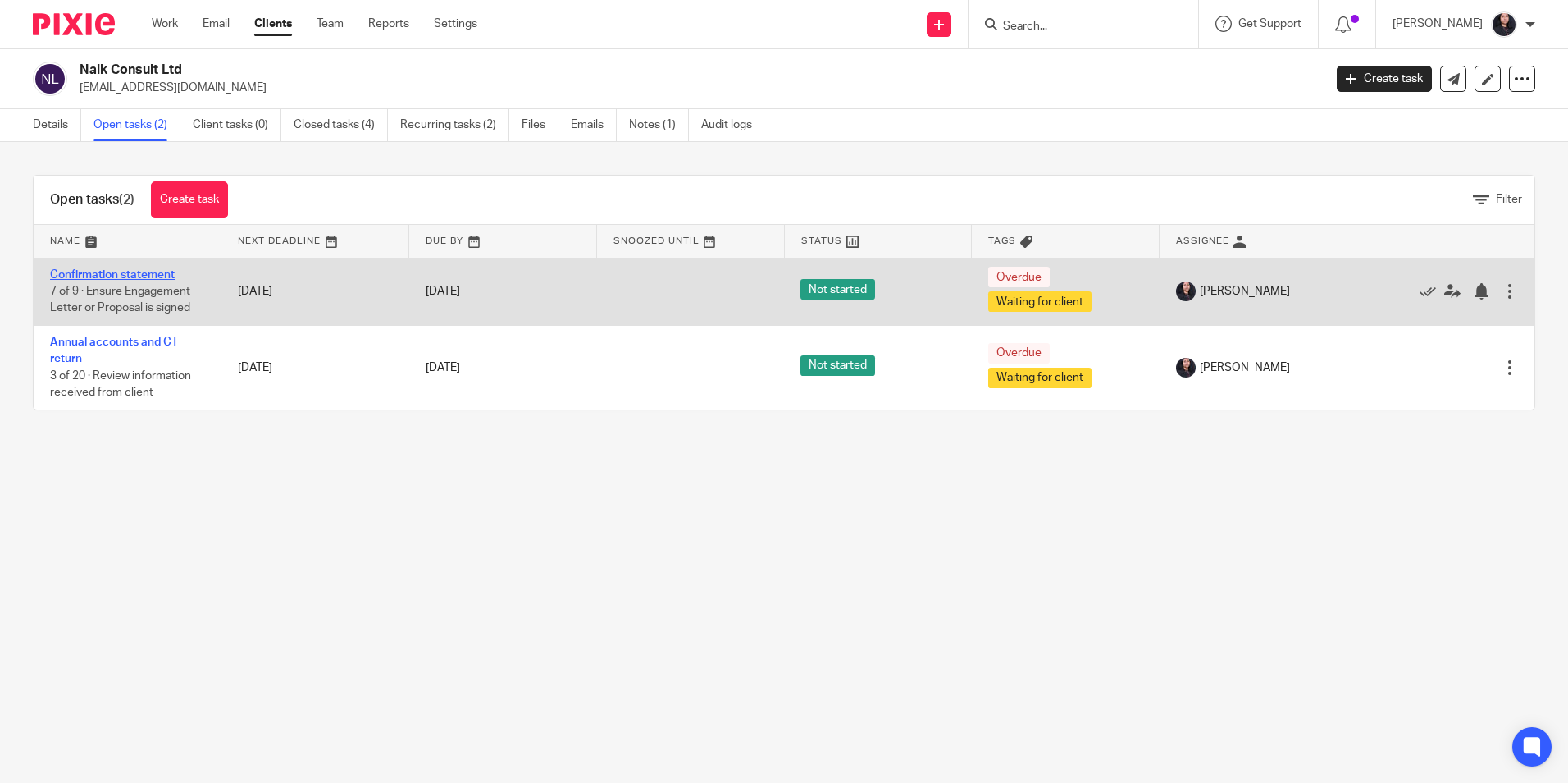
click at [150, 274] on link "Confirmation statement" at bounding box center [112, 275] width 125 height 12
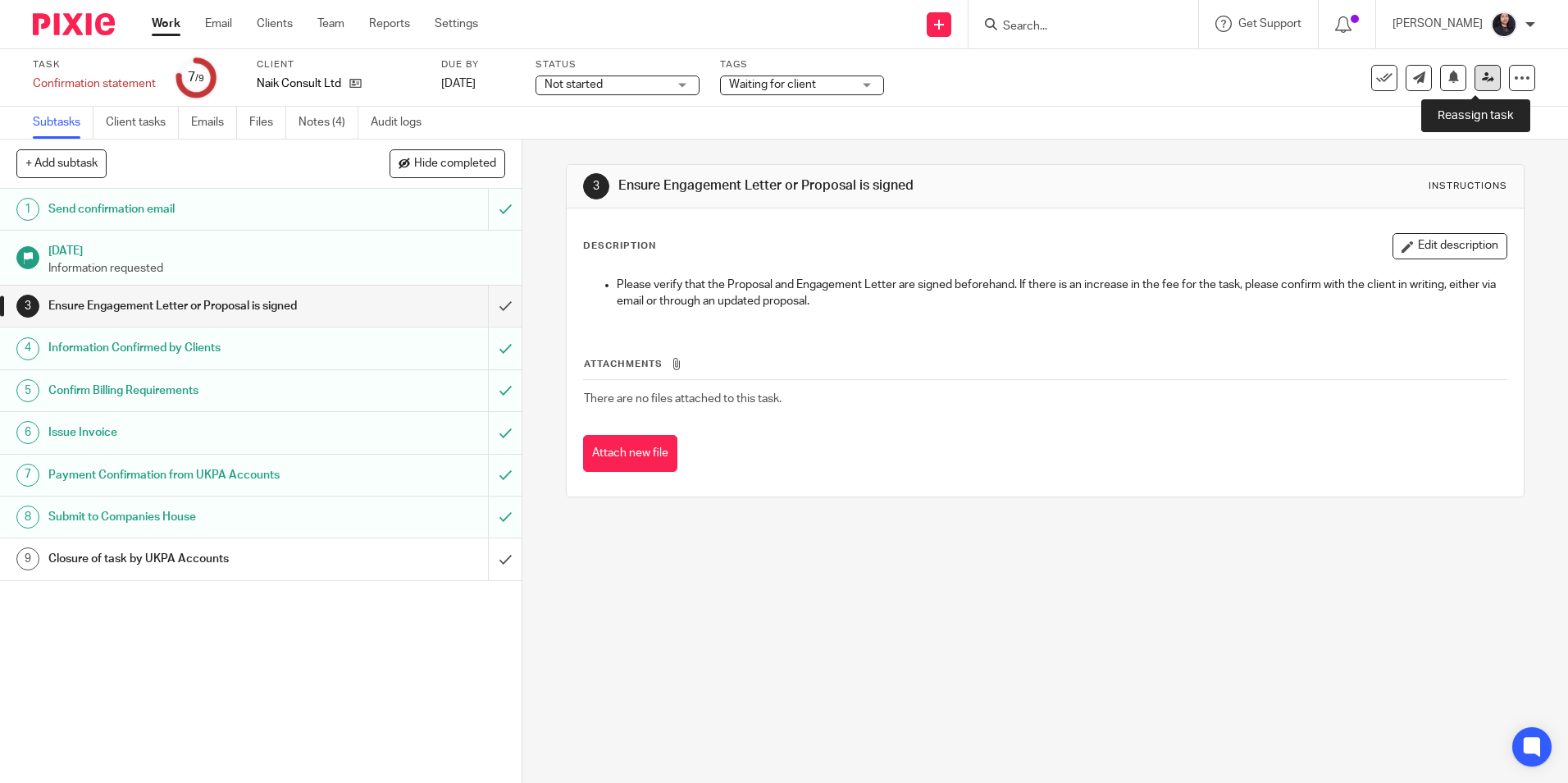
click at [1482, 82] on icon at bounding box center [1488, 77] width 13 height 13
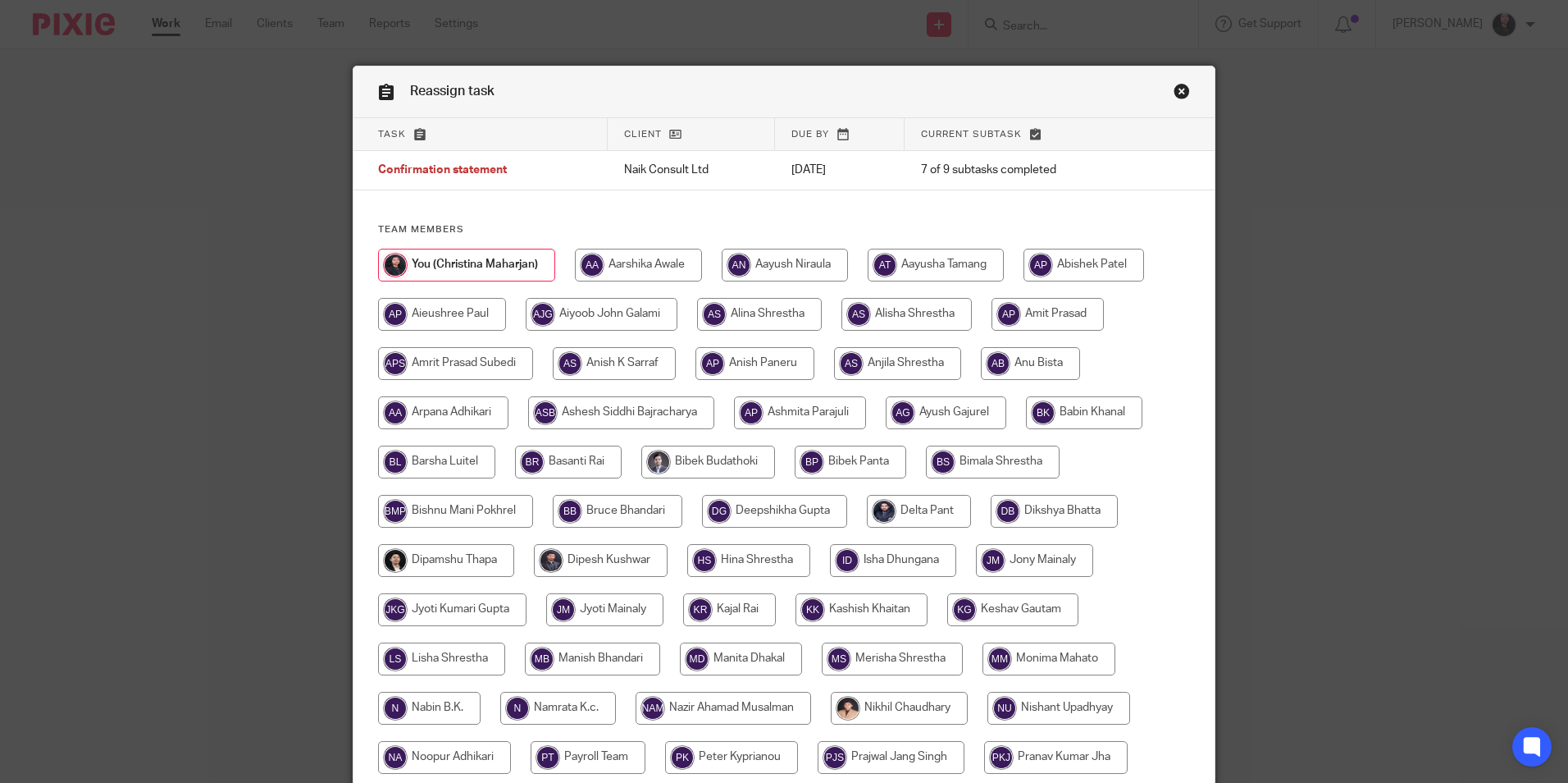
click at [1174, 95] on link "Close this dialog window" at bounding box center [1182, 93] width 17 height 22
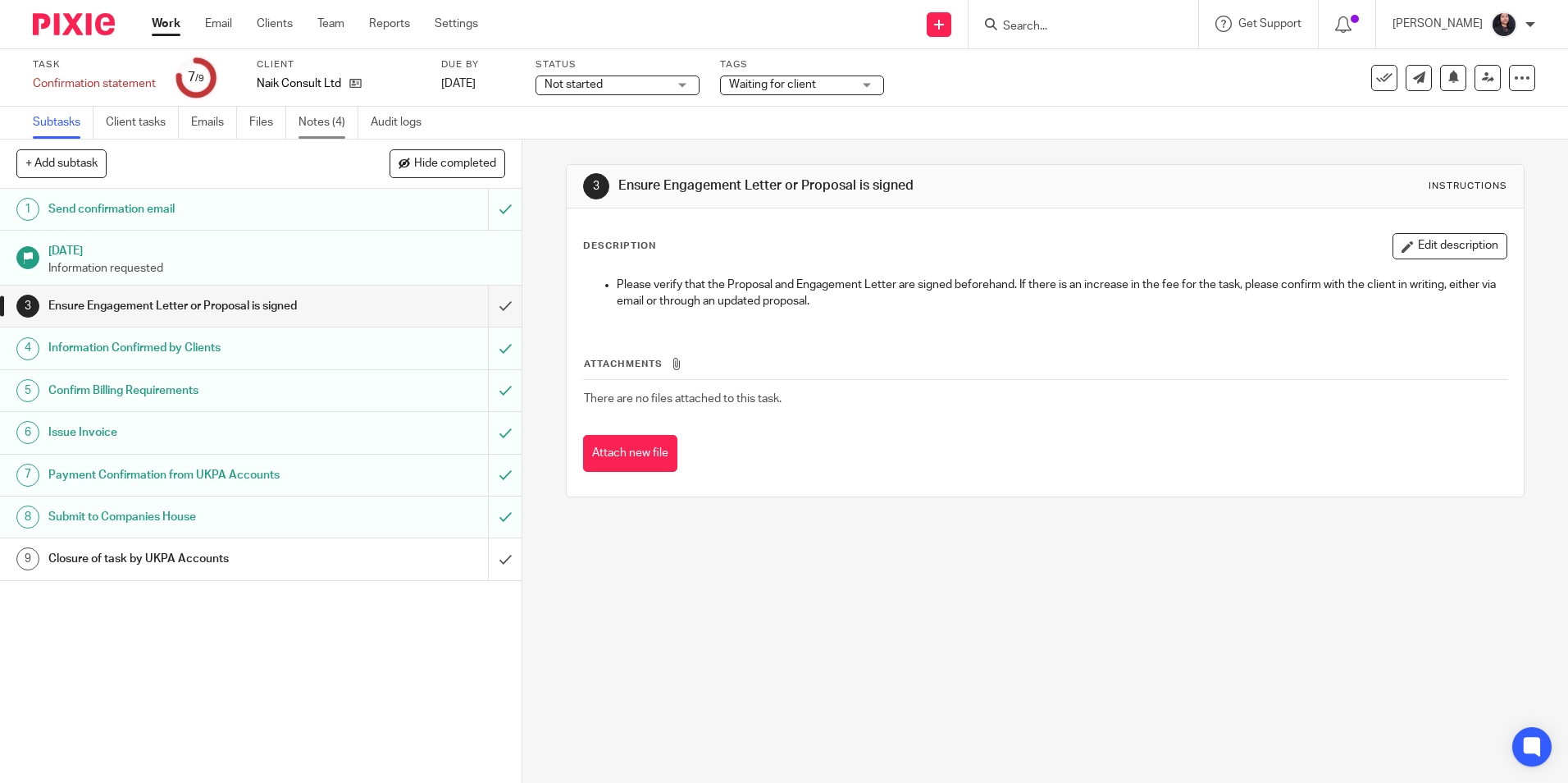
click at [310, 128] on link "Notes (4)" at bounding box center [329, 123] width 60 height 32
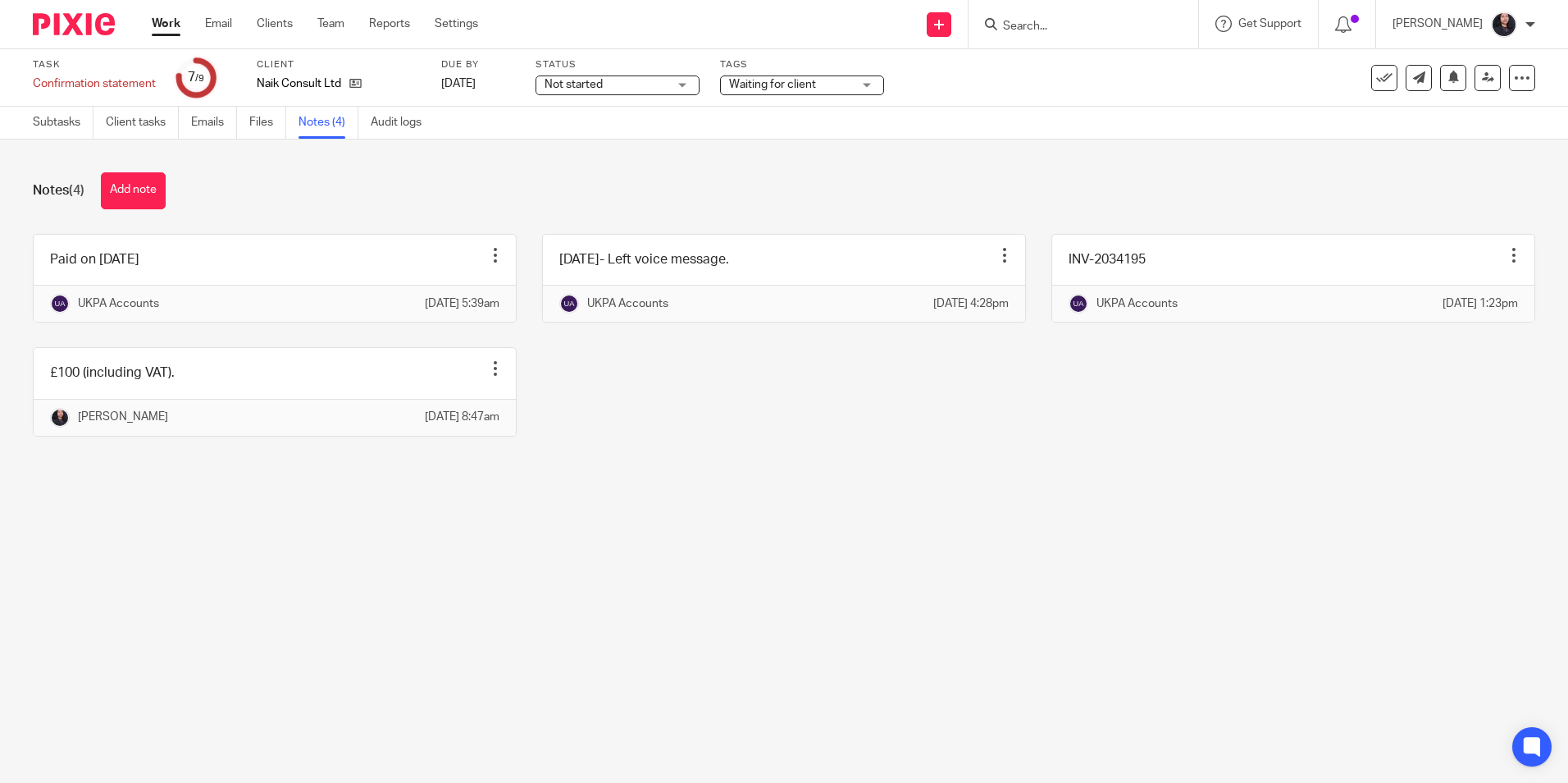
click at [141, 197] on button "Add note" at bounding box center [133, 191] width 65 height 37
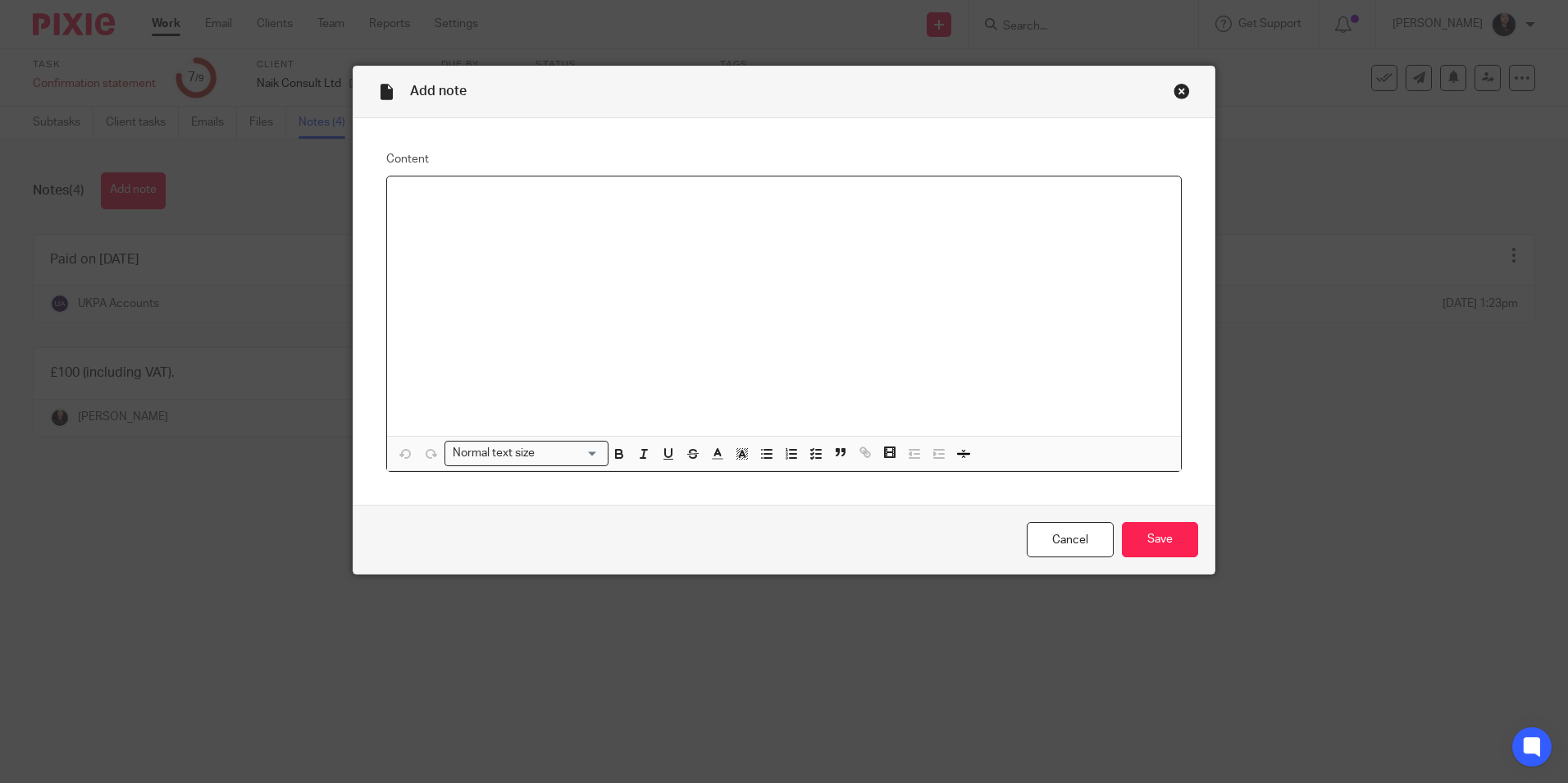
click at [630, 216] on div at bounding box center [784, 306] width 794 height 259
click at [1173, 532] on input "Save" at bounding box center [1160, 540] width 76 height 35
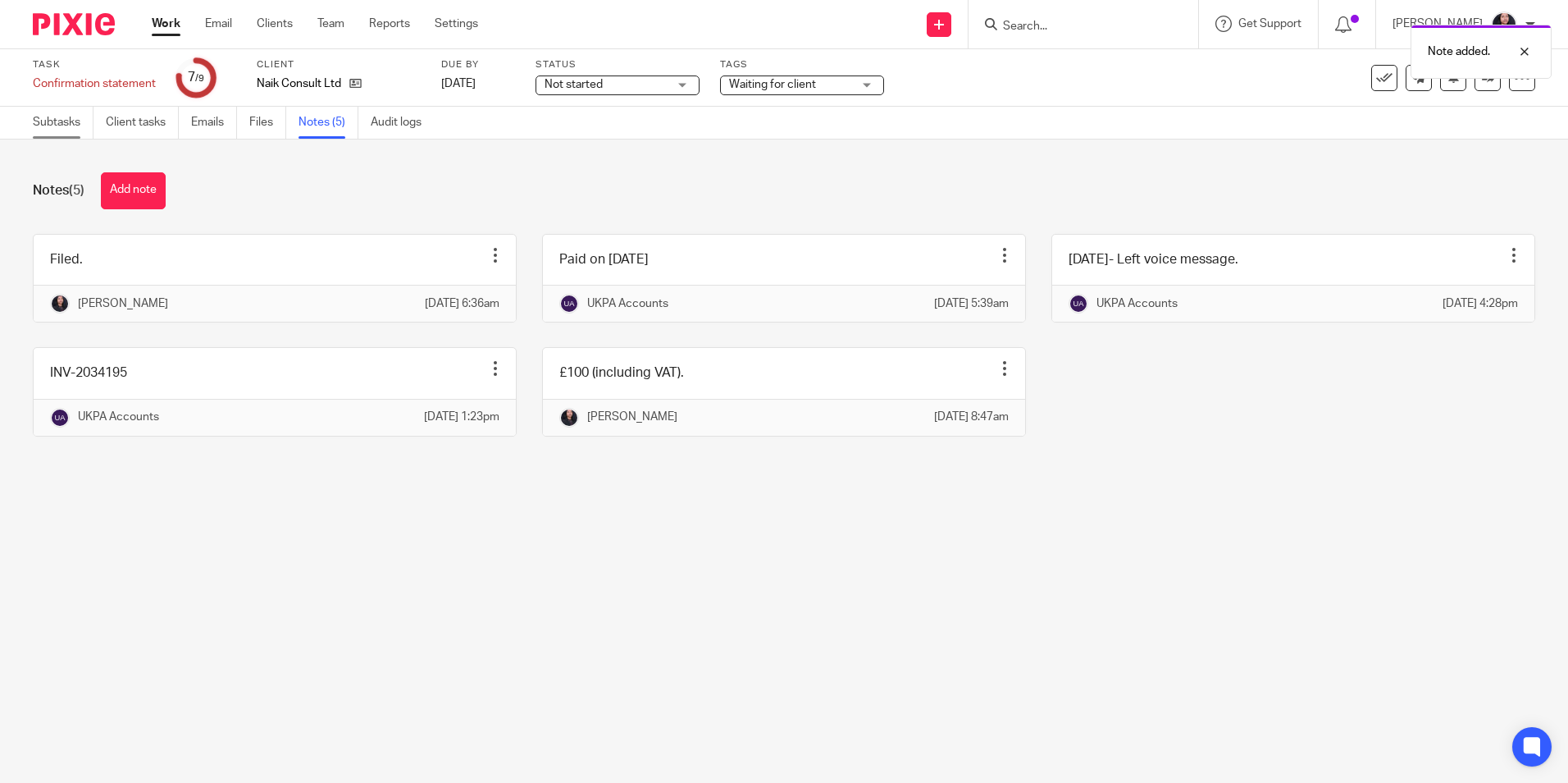
click at [47, 127] on link "Subtasks" at bounding box center [63, 123] width 60 height 32
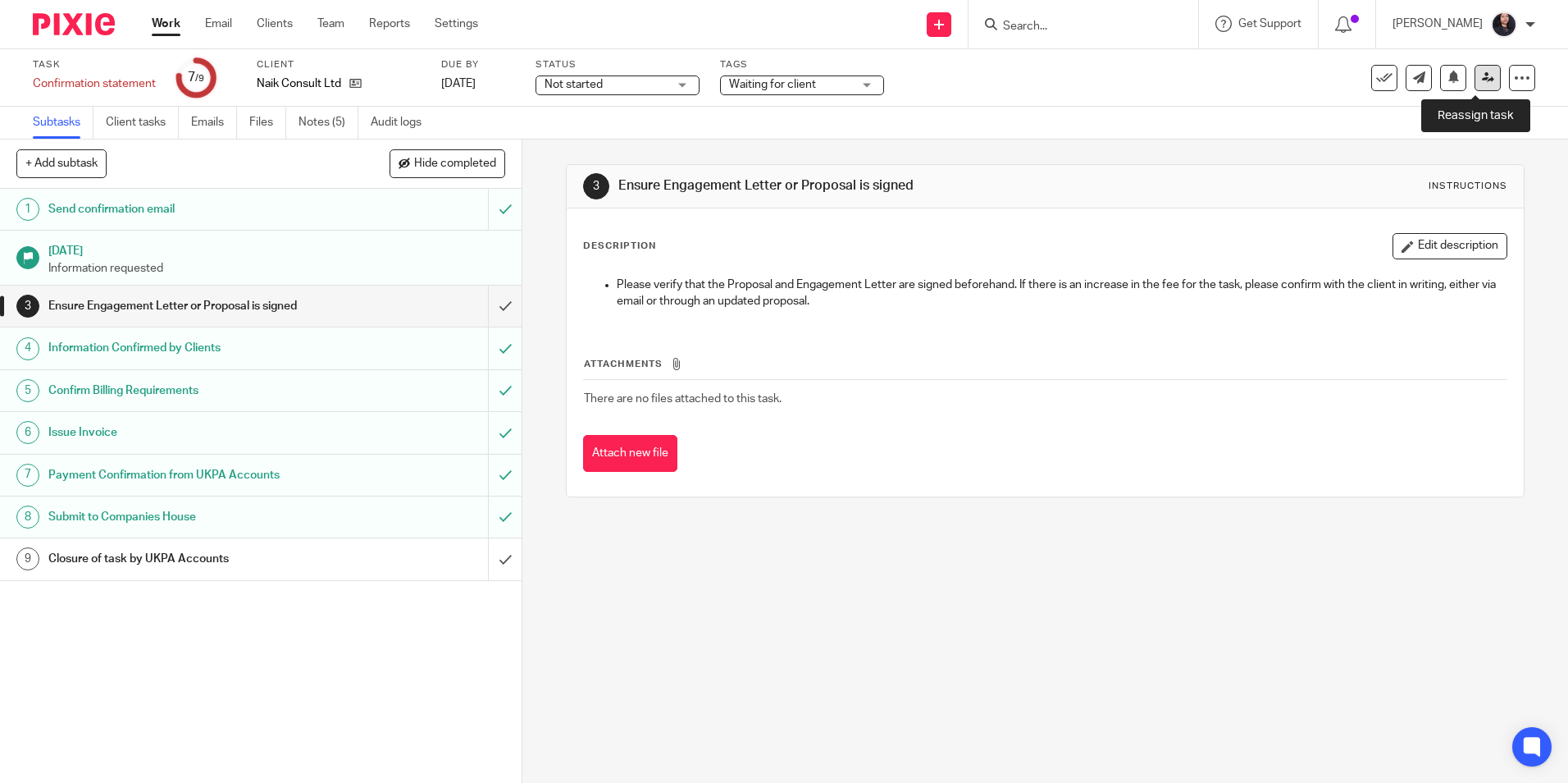
click at [1482, 77] on icon at bounding box center [1488, 77] width 13 height 13
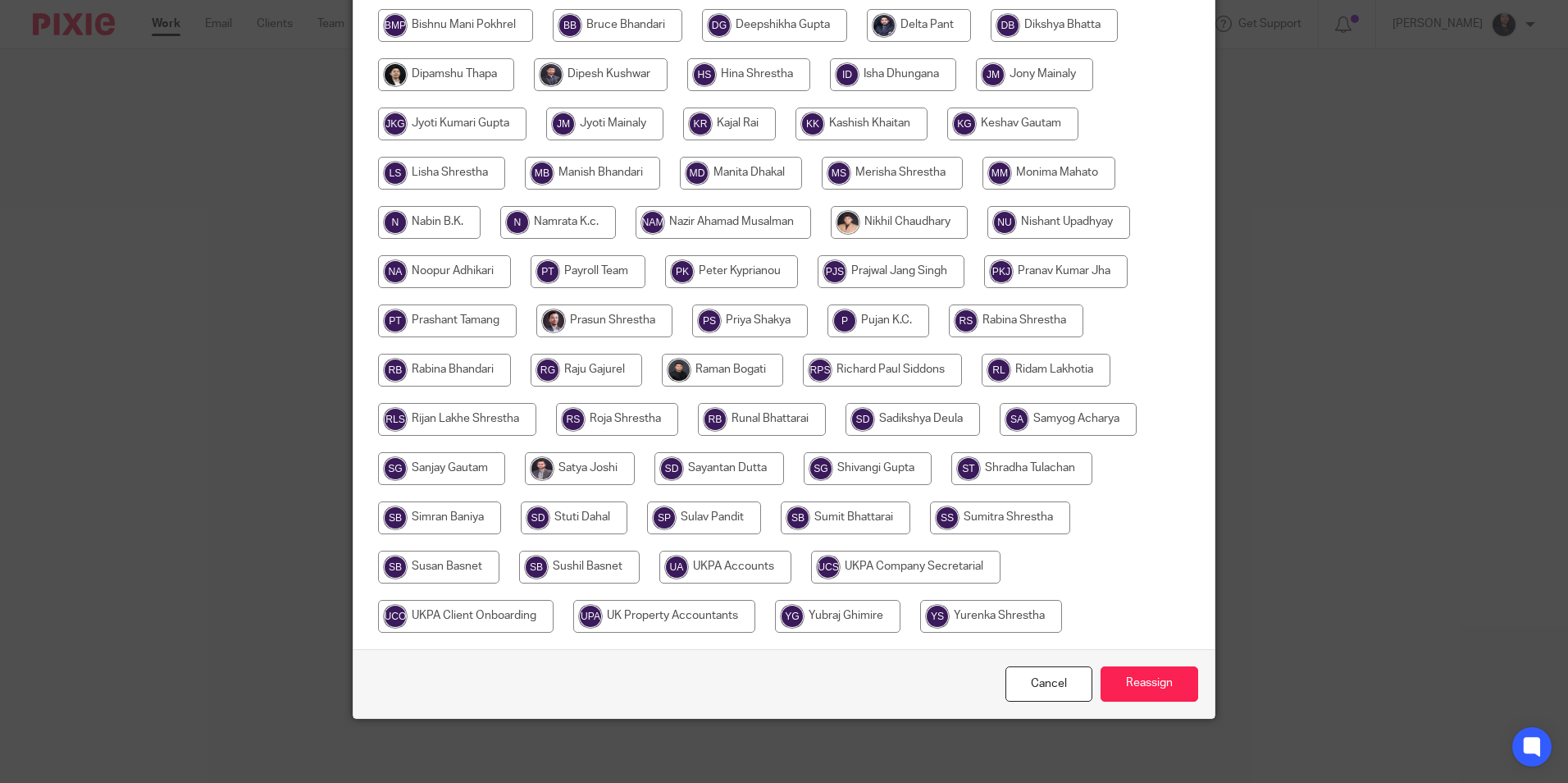
scroll to position [488, 0]
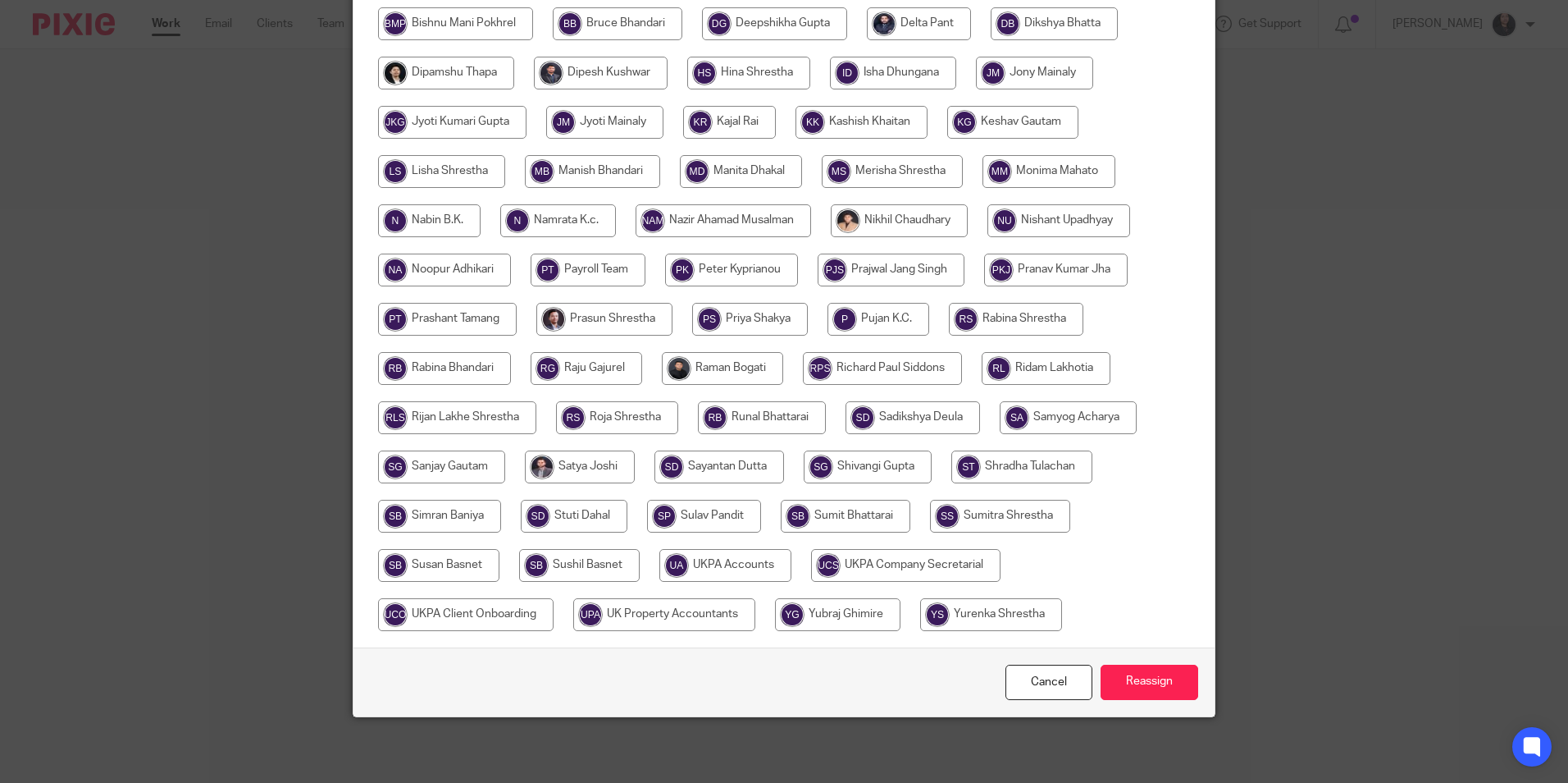
click at [733, 561] on input "radio" at bounding box center [726, 566] width 132 height 33
radio input "true"
click at [1158, 680] on input "Reassign" at bounding box center [1149, 683] width 97 height 35
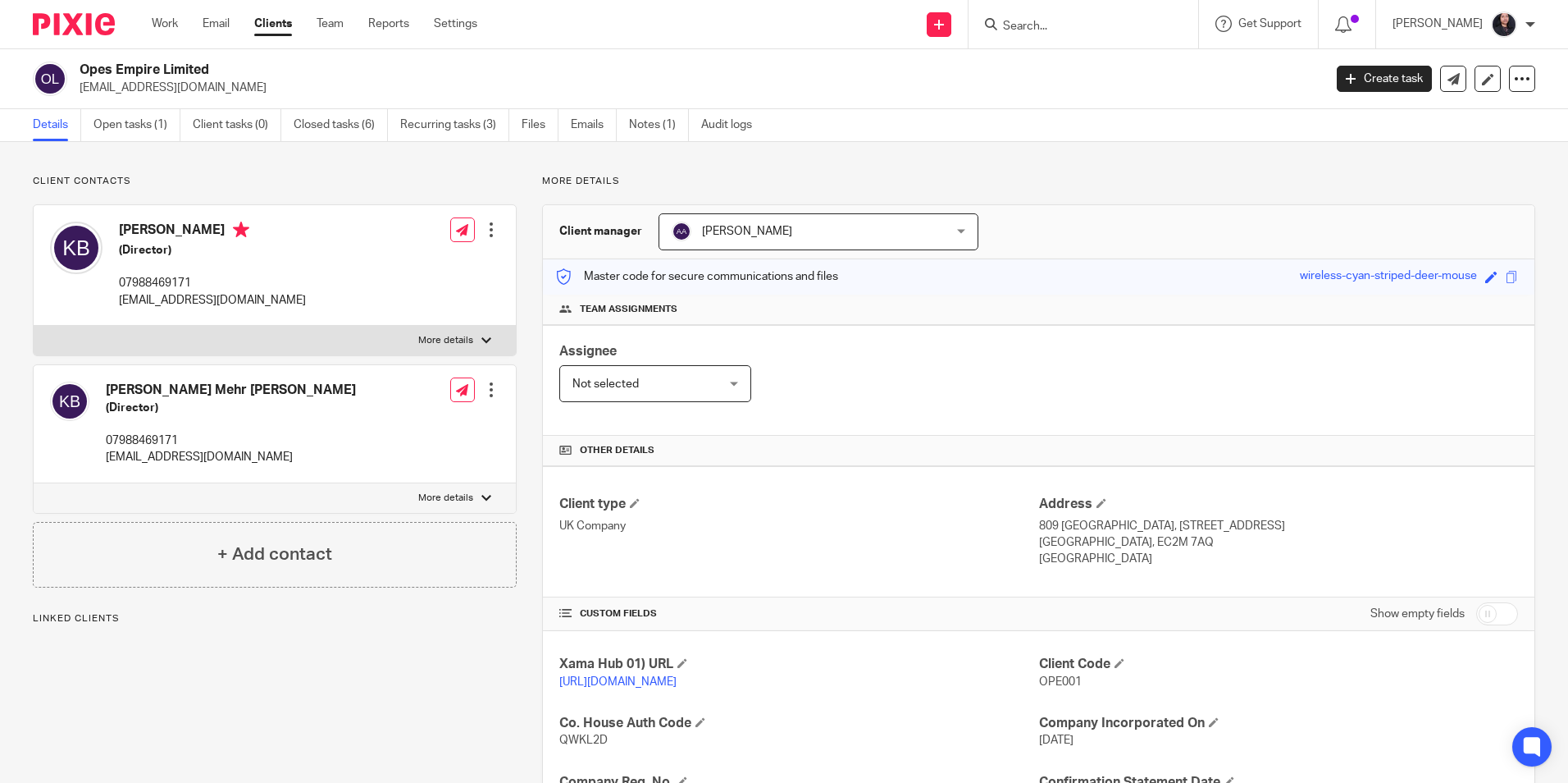
click at [149, 125] on link "Open tasks (1)" at bounding box center [136, 125] width 87 height 32
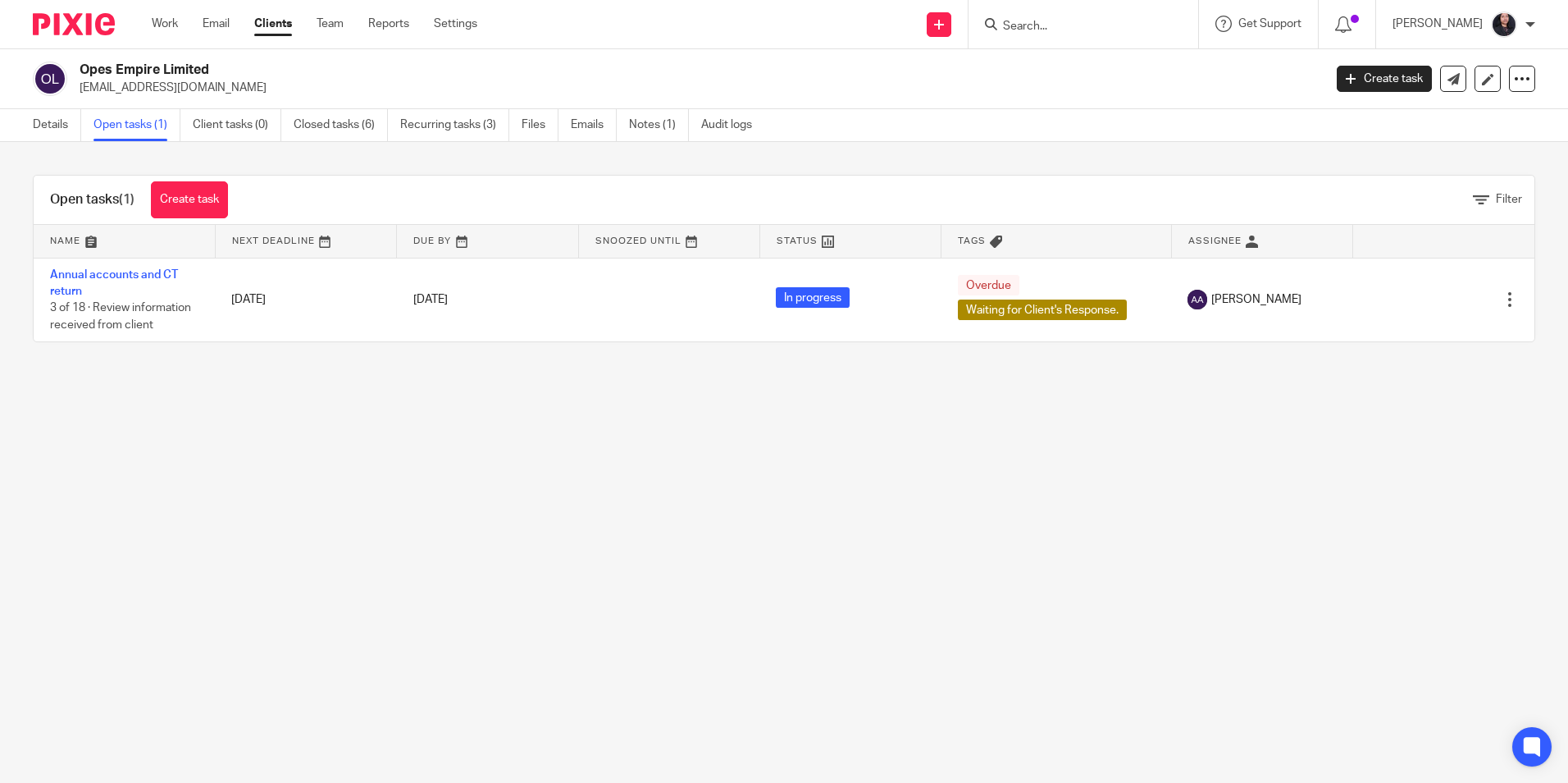
click at [1085, 34] on input "Search" at bounding box center [1076, 26] width 148 height 15
paste input "Shant Properties Limited"
type input "Shant Properties Limited"
click at [1075, 65] on link at bounding box center [1137, 70] width 277 height 38
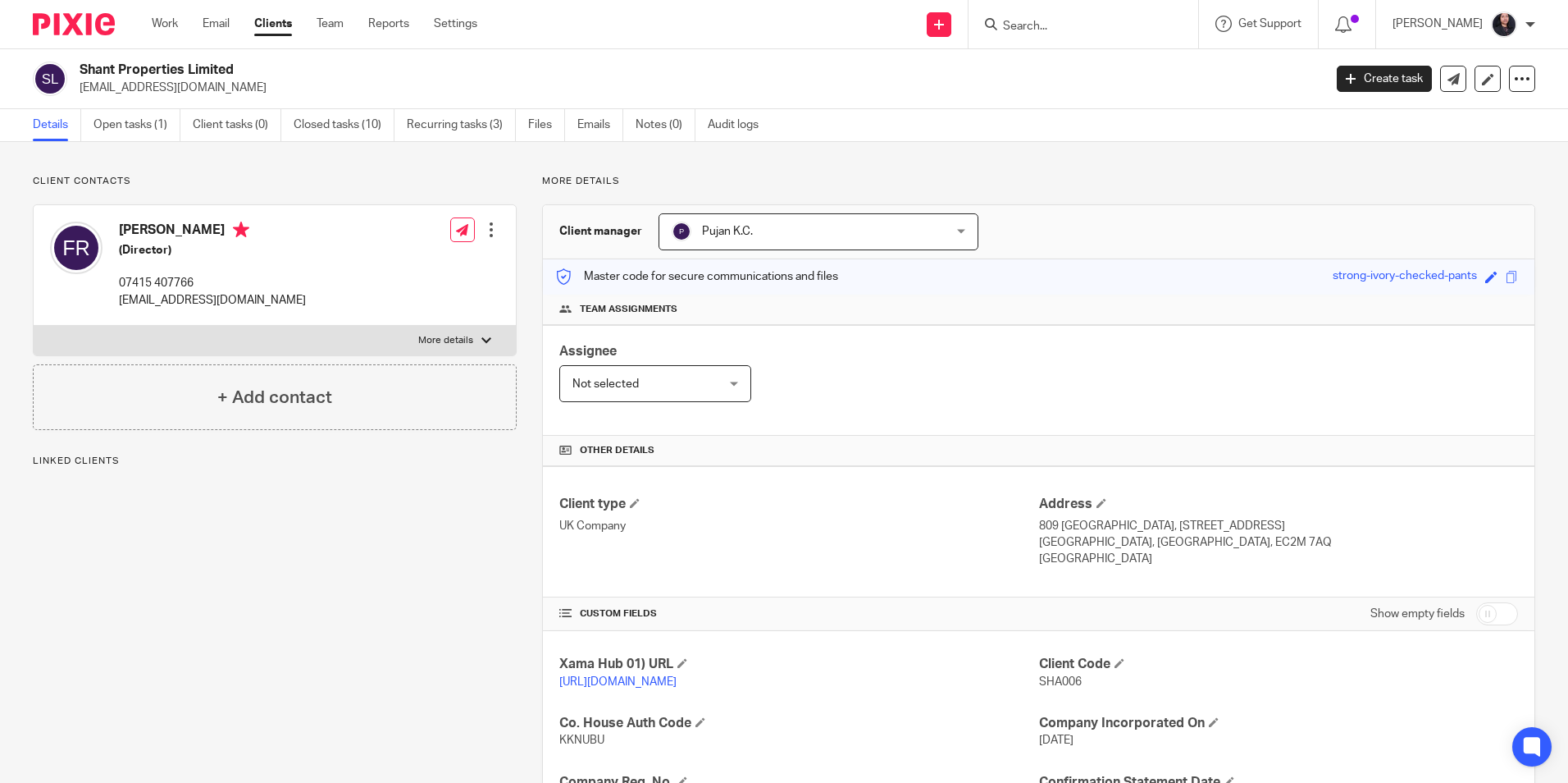
click at [133, 135] on link "Open tasks (1)" at bounding box center [136, 125] width 87 height 32
